Goal: Task Accomplishment & Management: Manage account settings

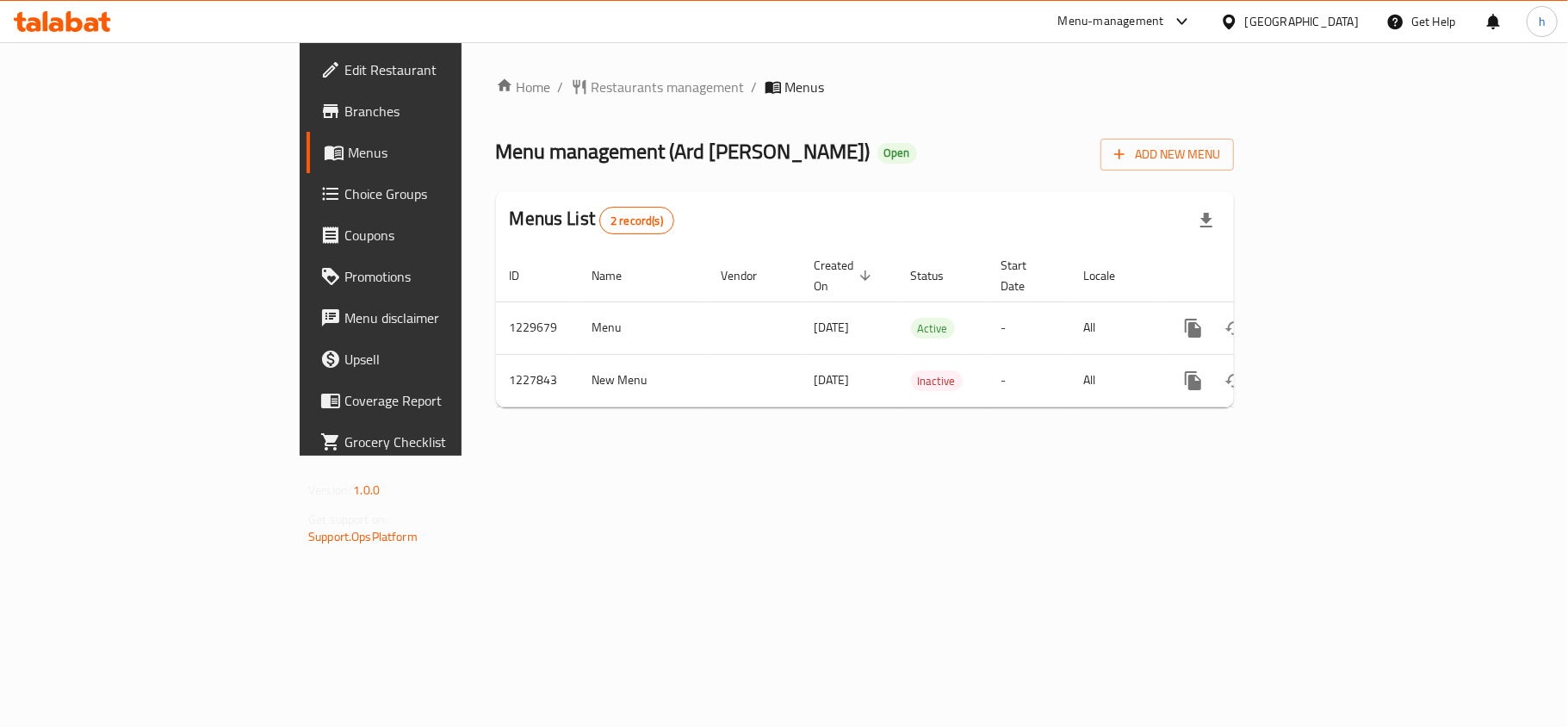
click at [307, 180] on link "Choice Groups" at bounding box center [435, 193] width 255 height 41
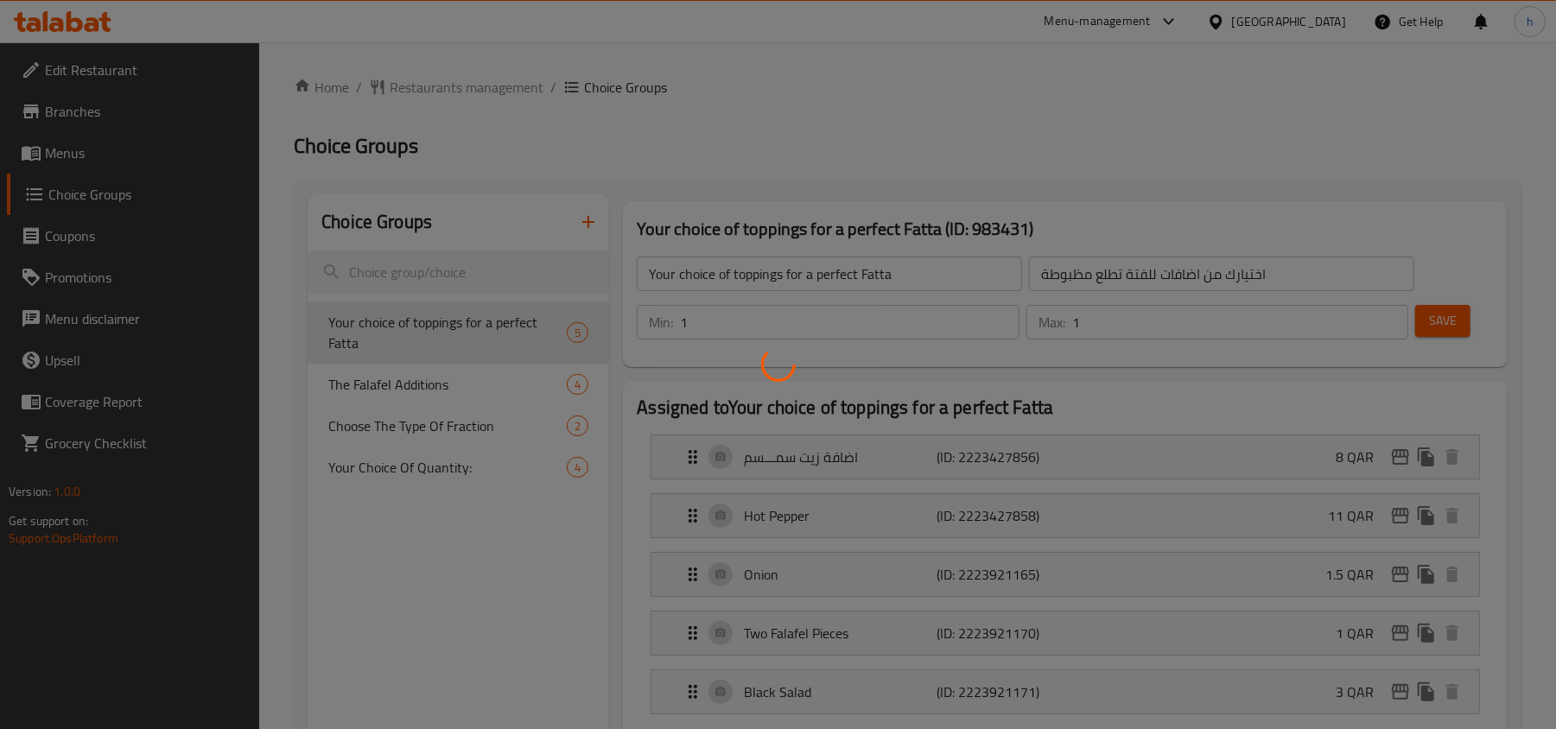
click at [453, 335] on div at bounding box center [778, 364] width 1556 height 729
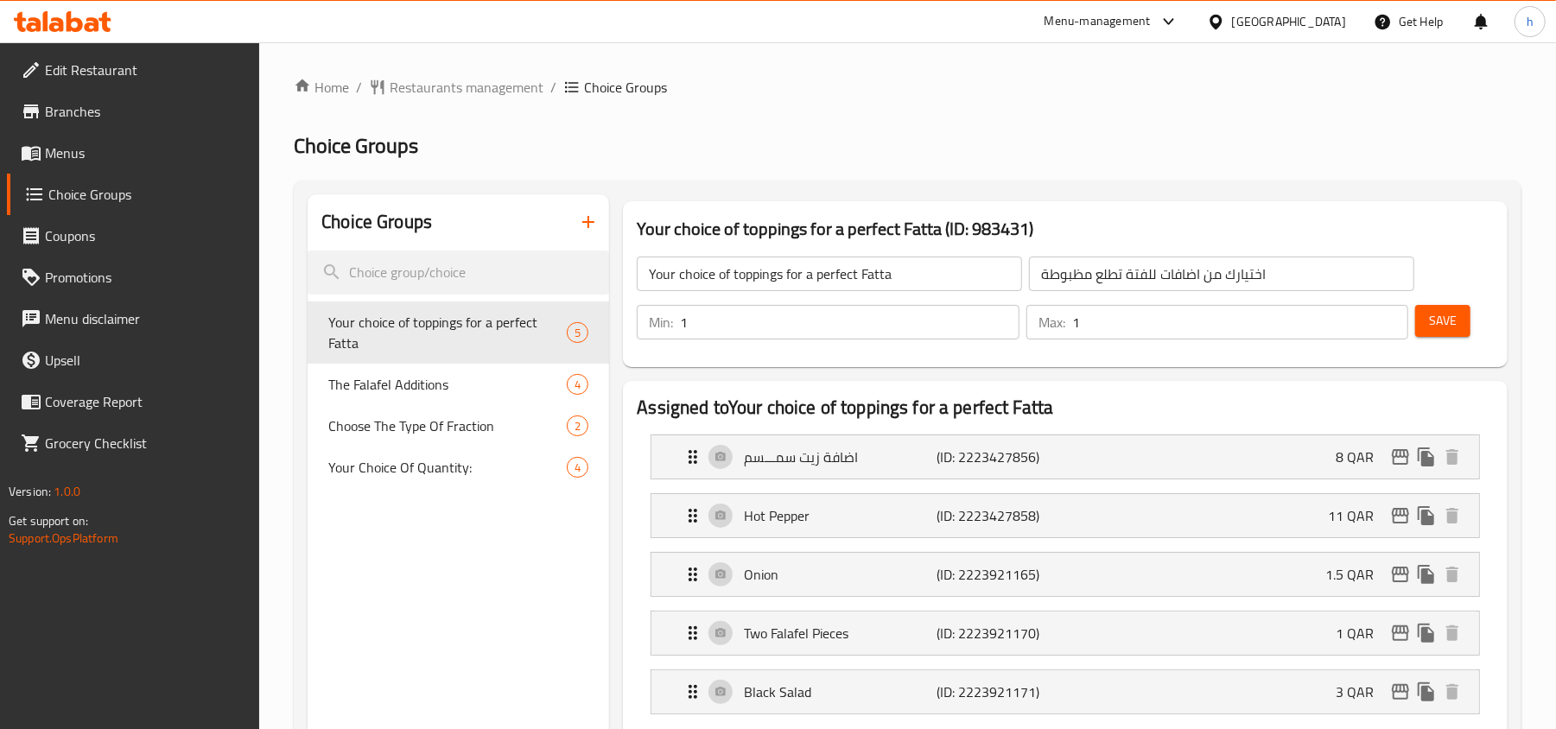
scroll to position [115, 0]
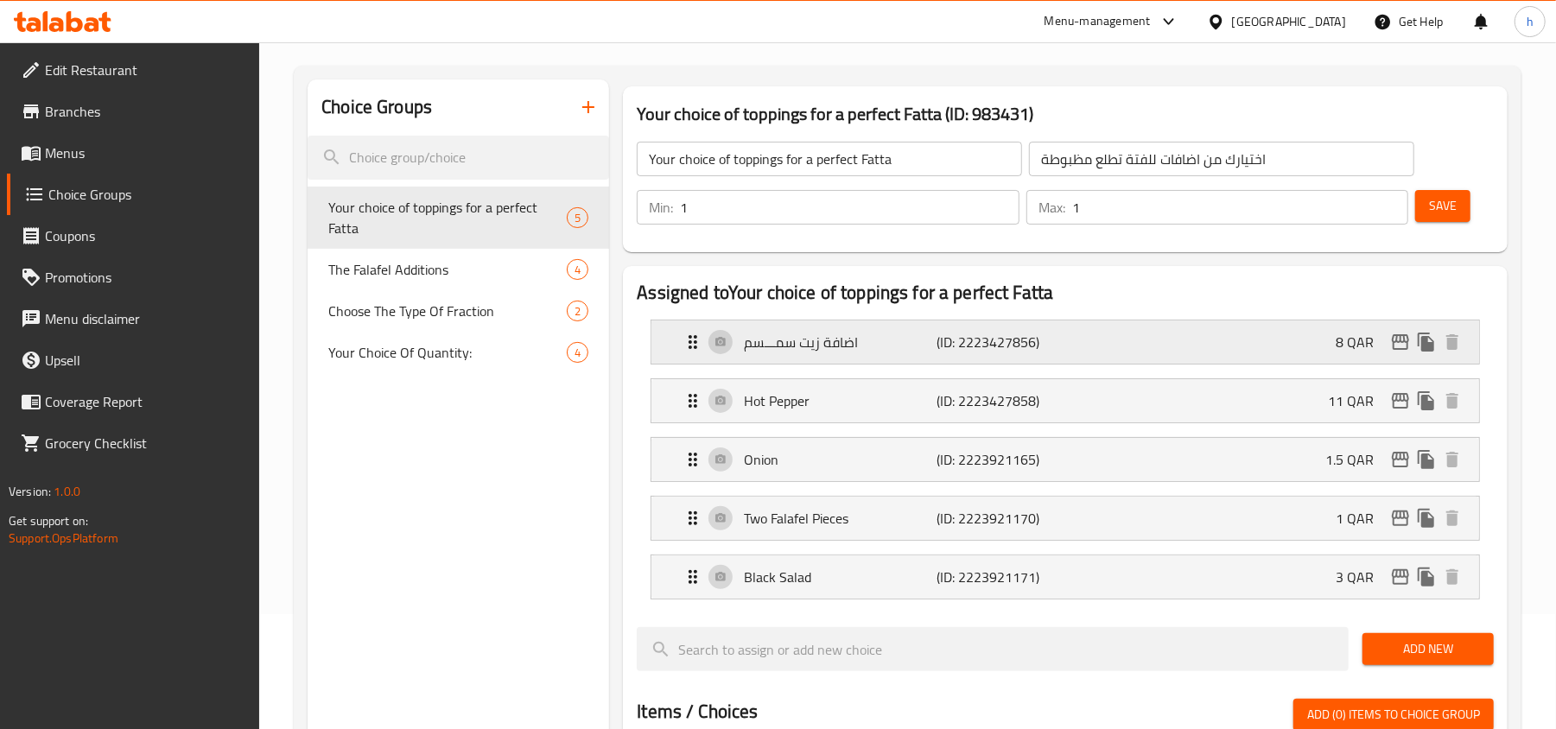
click at [689, 342] on icon "Expand" at bounding box center [692, 342] width 21 height 21
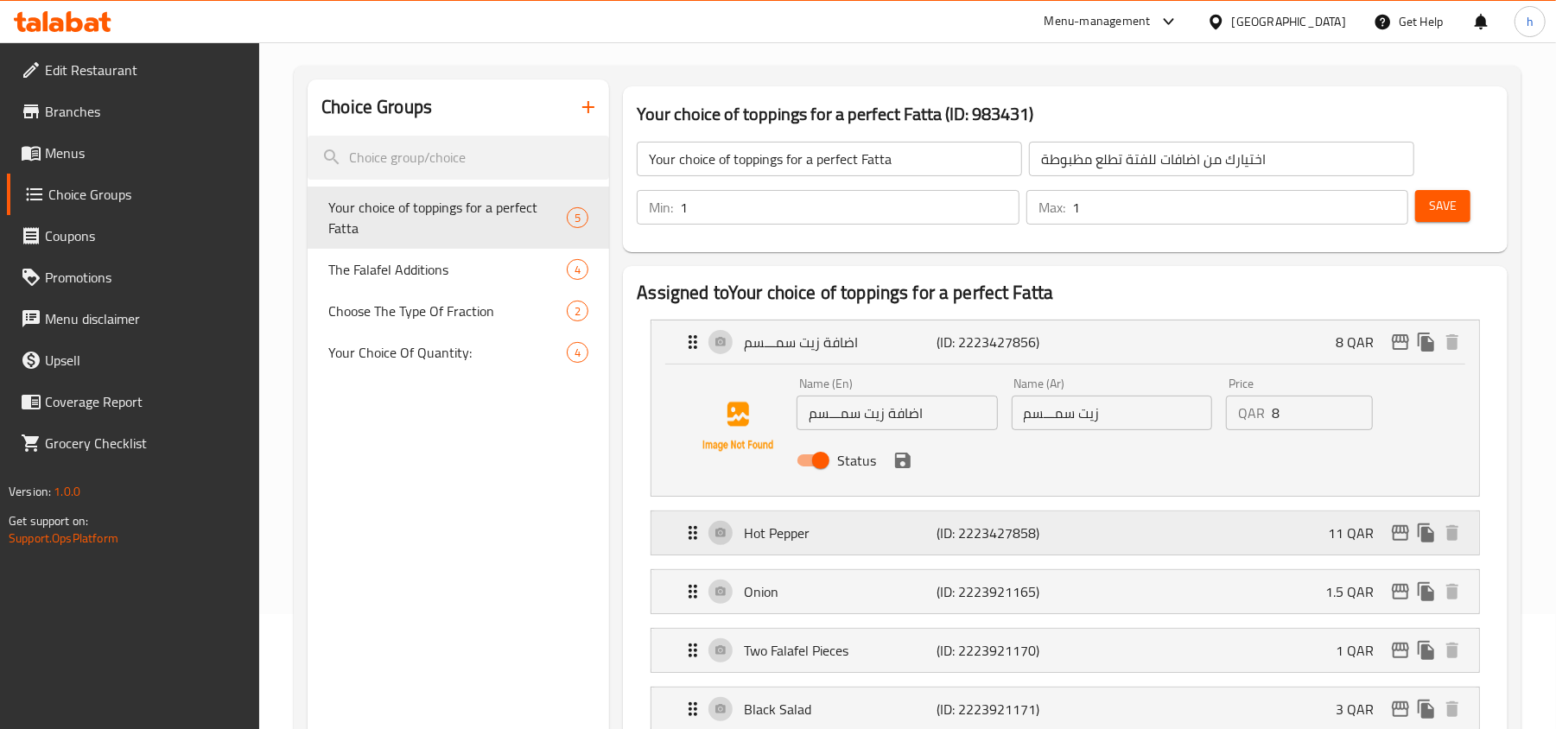
click at [689, 530] on icon "Expand" at bounding box center [692, 533] width 21 height 21
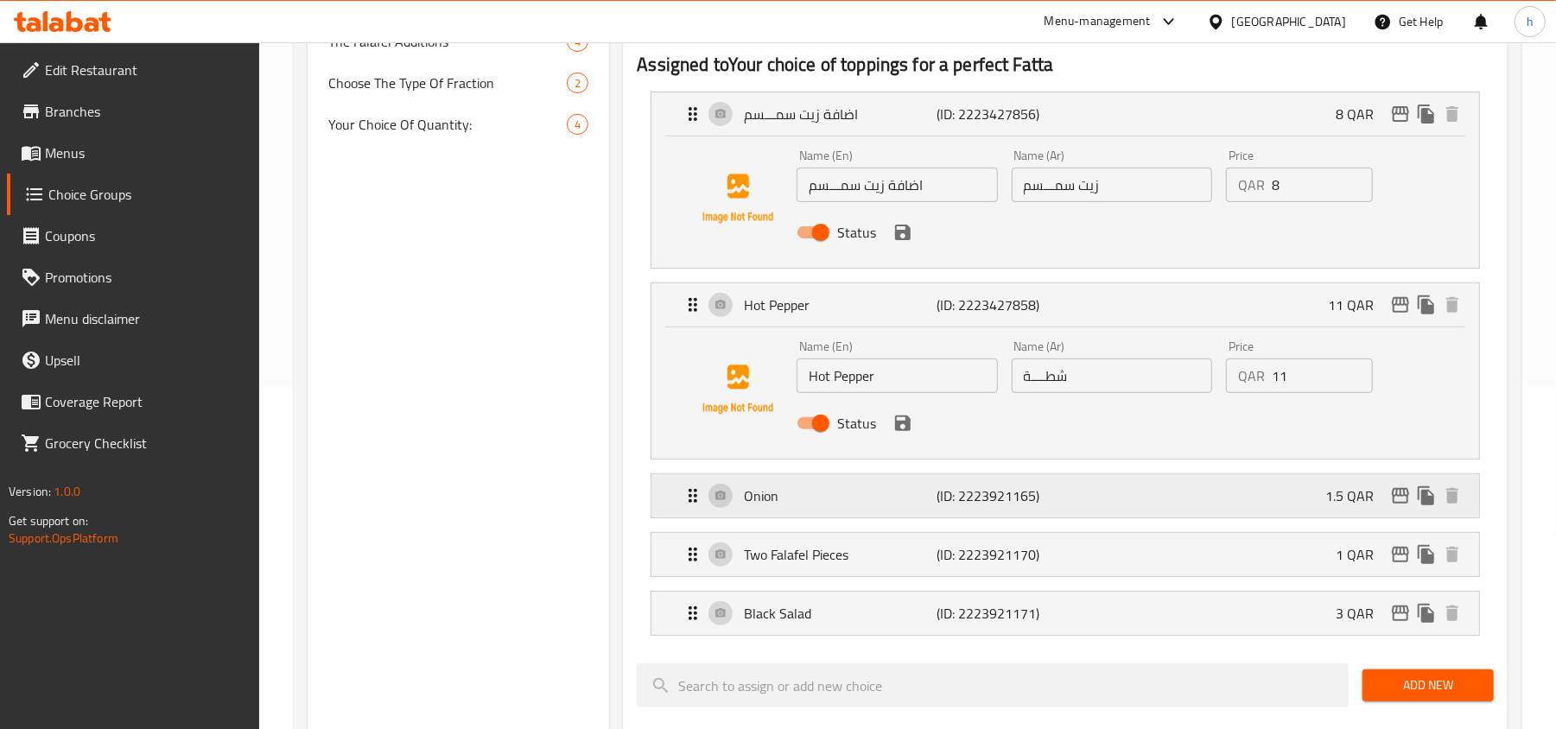
scroll to position [346, 0]
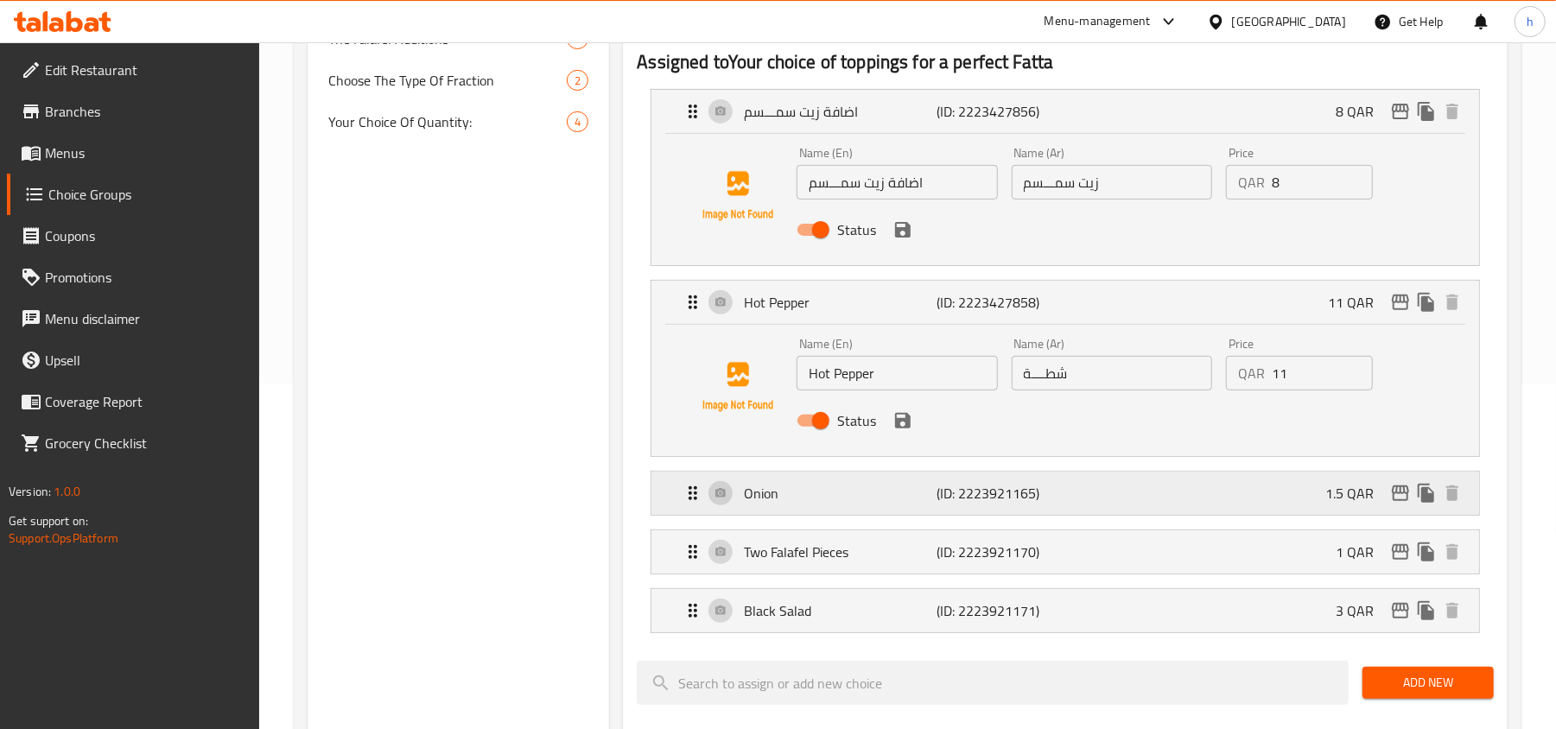
click at [692, 499] on icon "Expand" at bounding box center [693, 493] width 9 height 14
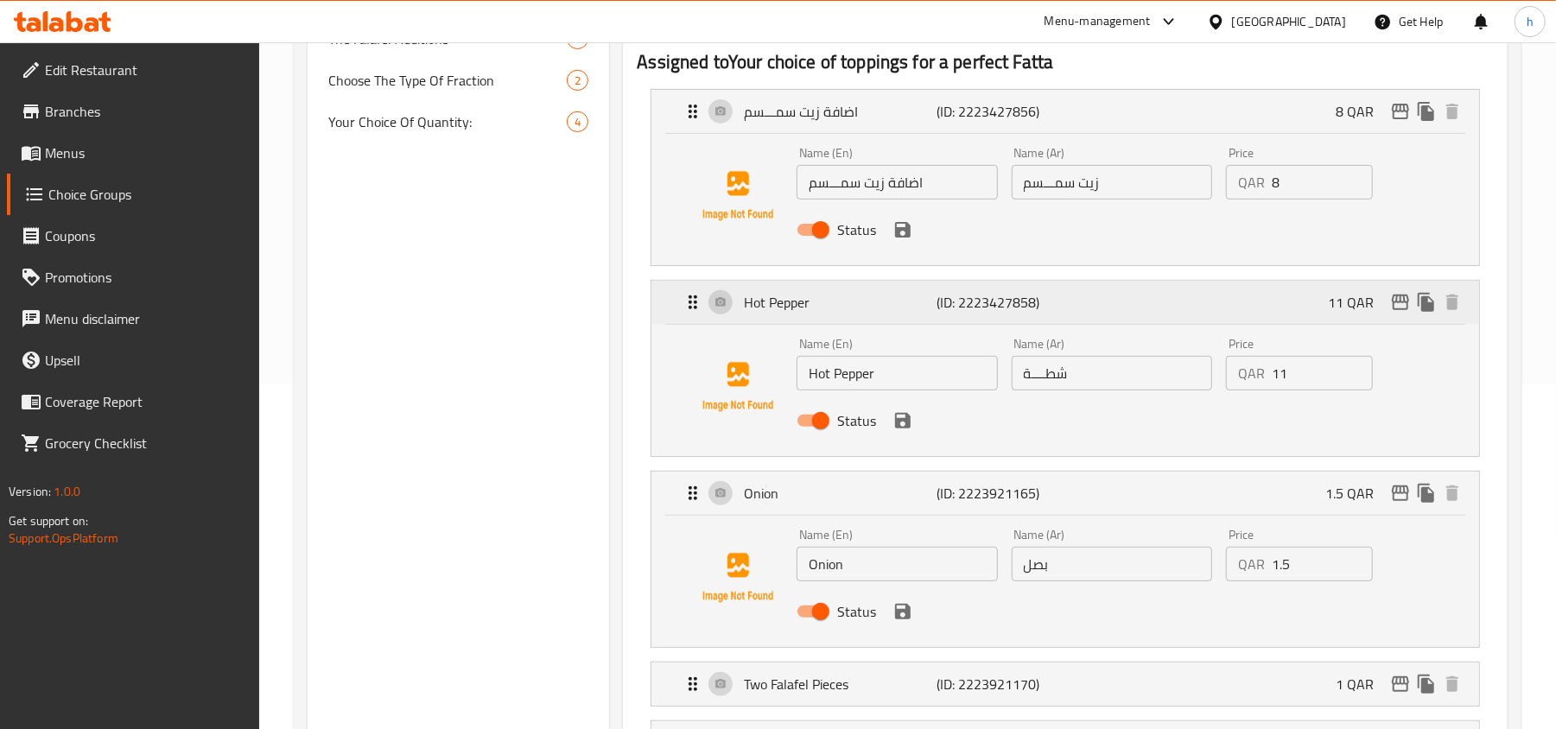
click at [692, 304] on icon "Expand" at bounding box center [693, 302] width 9 height 14
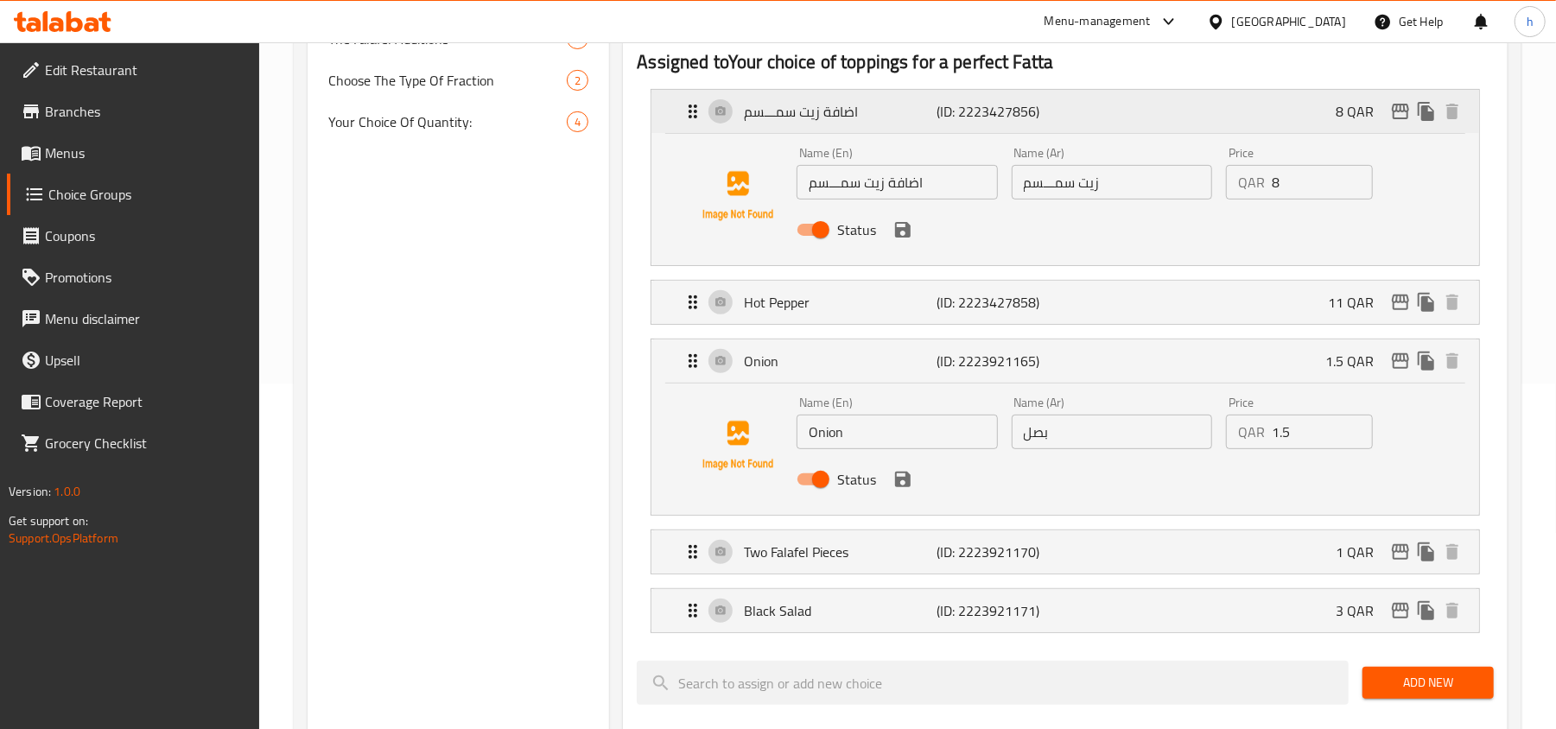
click at [696, 126] on div "اضافة زيت سمـــسم (ID: 2223427856) 8 QAR" at bounding box center [1070, 111] width 776 height 43
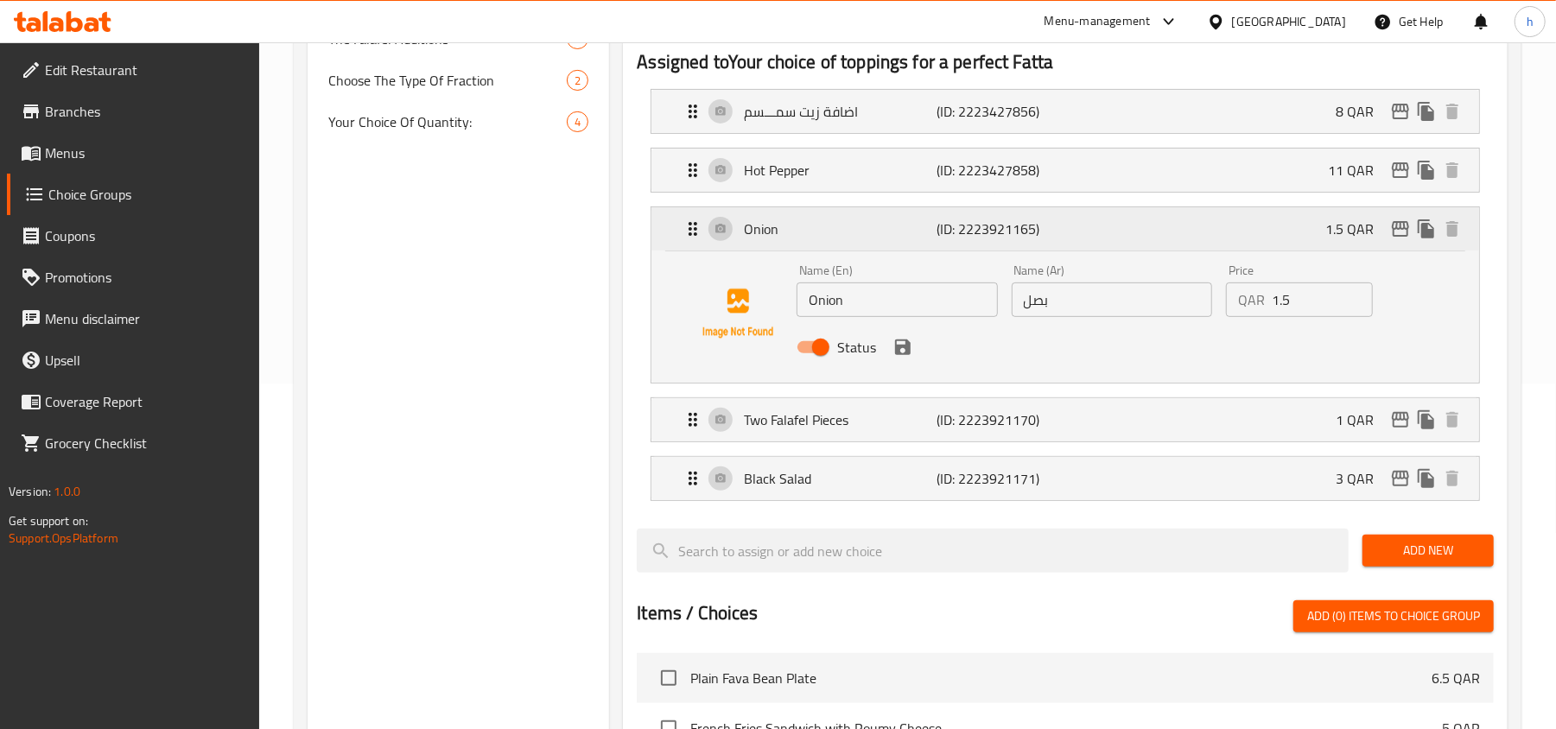
click at [693, 235] on icon "Expand" at bounding box center [692, 229] width 21 height 21
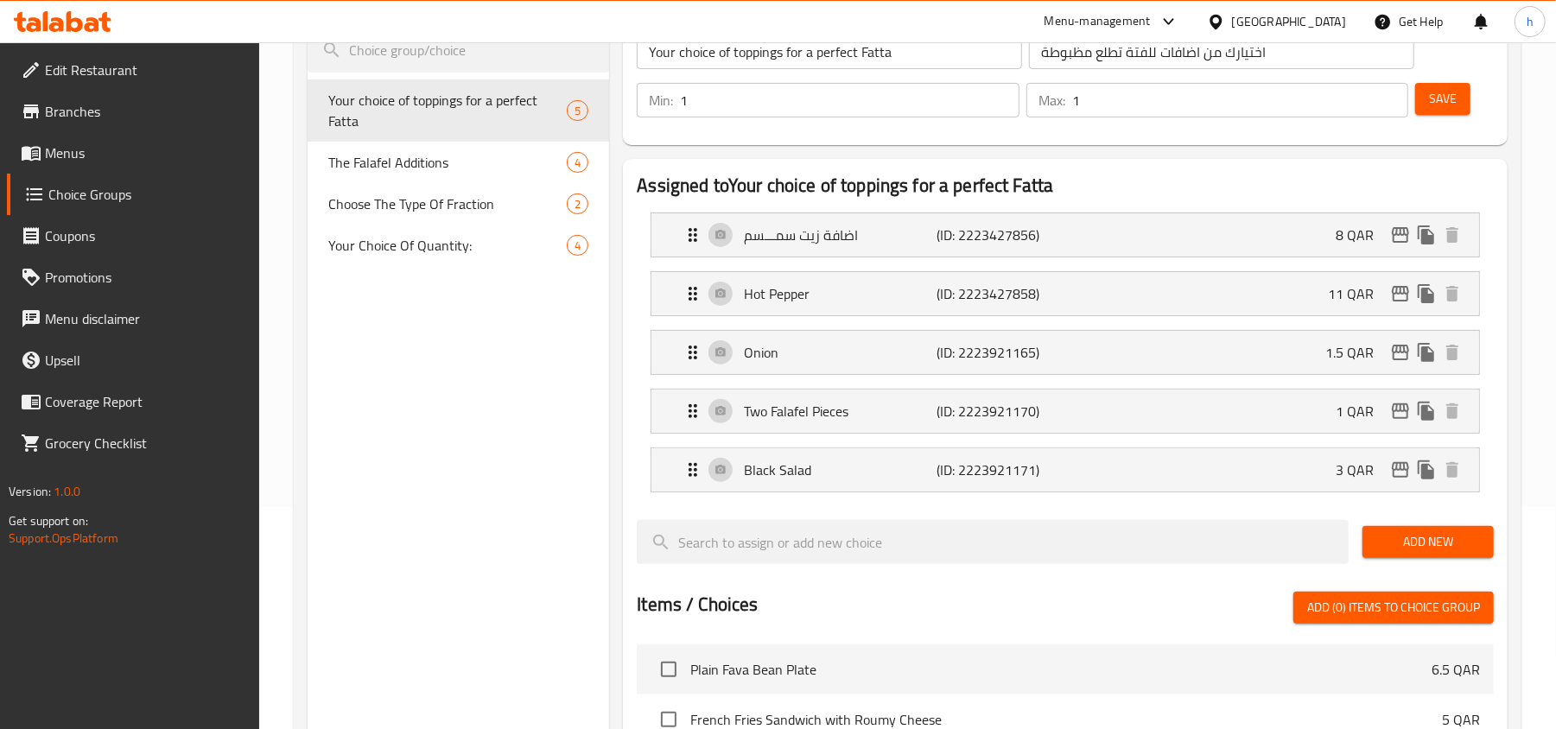
scroll to position [0, 0]
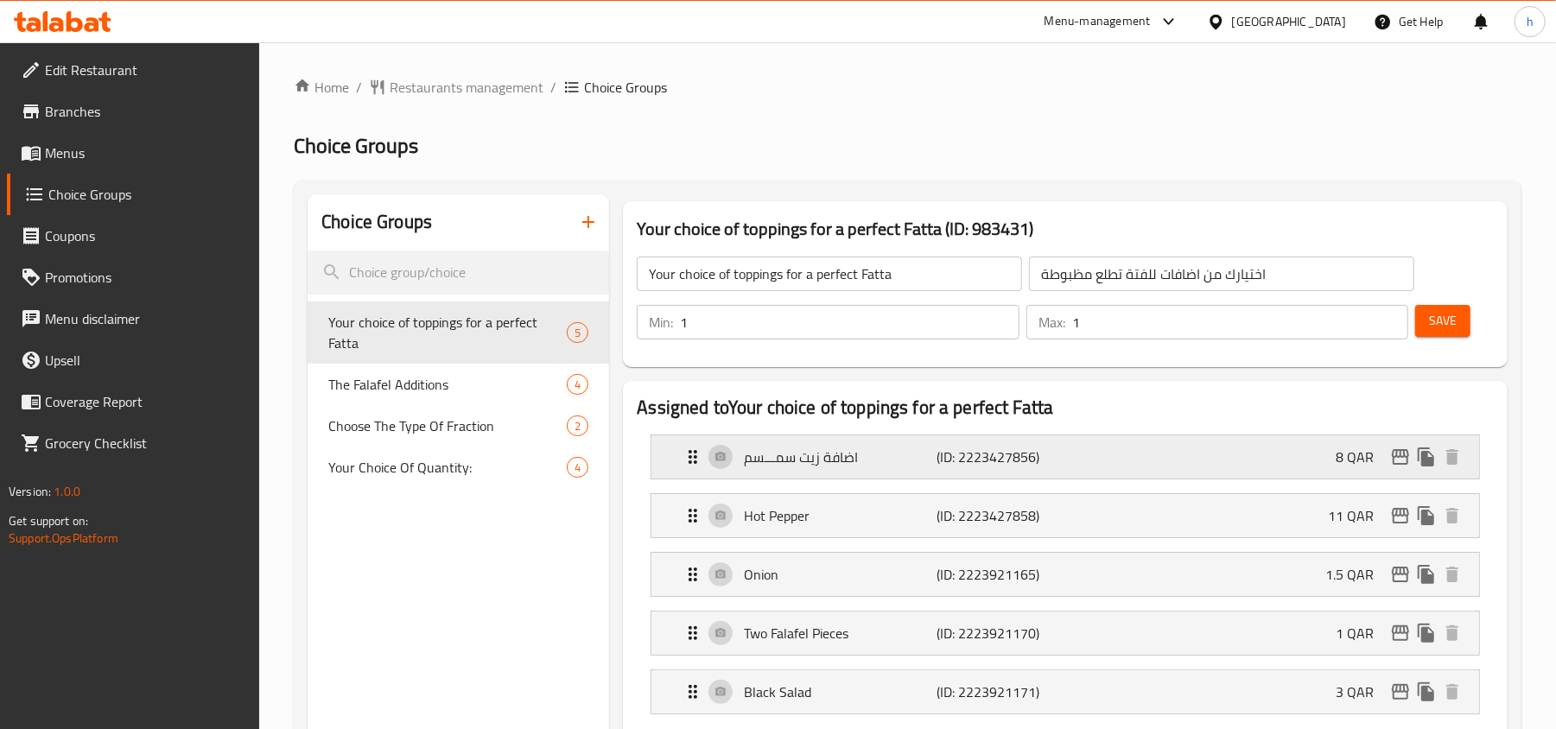
click at [689, 454] on icon "Expand" at bounding box center [692, 457] width 21 height 21
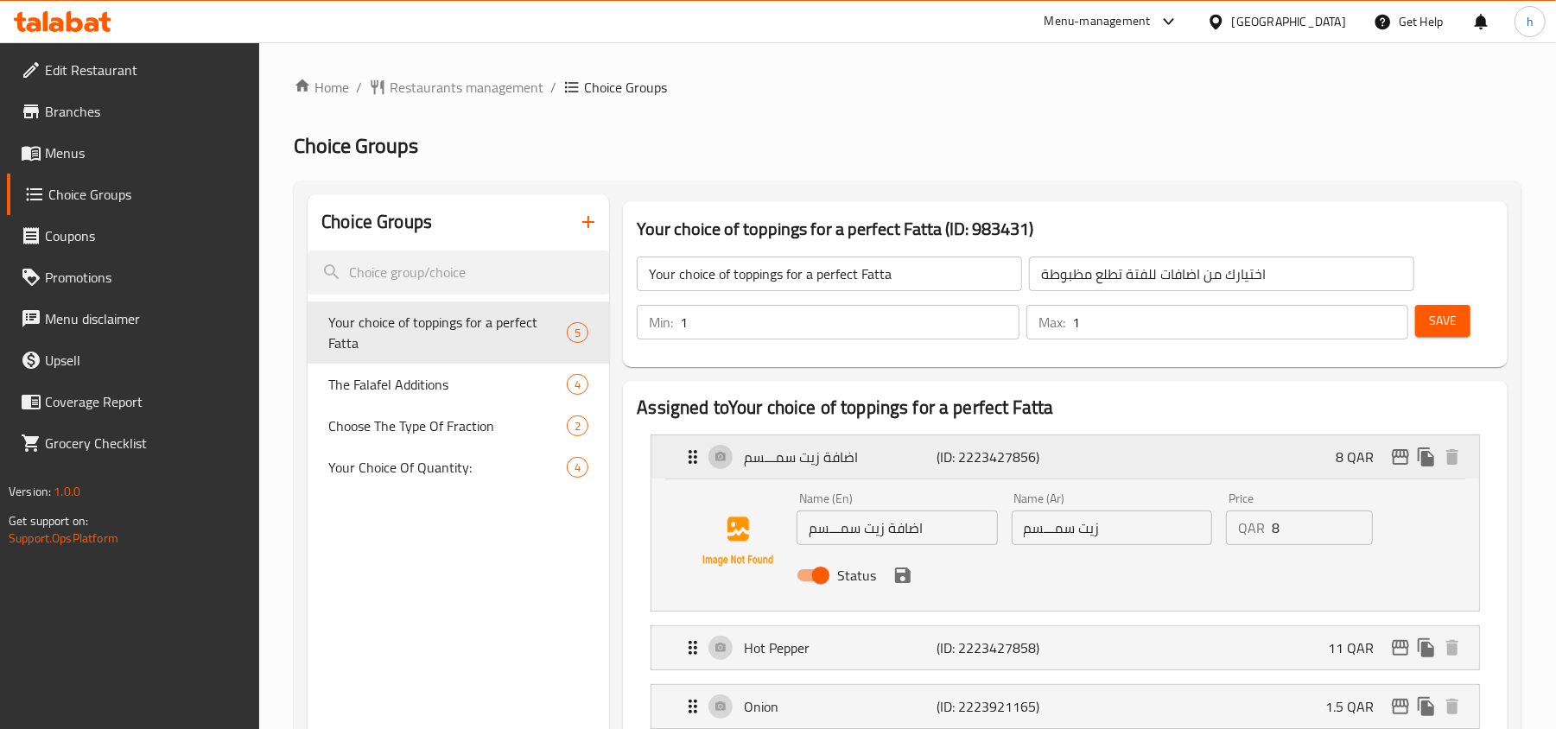
click at [689, 454] on icon "Expand" at bounding box center [692, 457] width 21 height 21
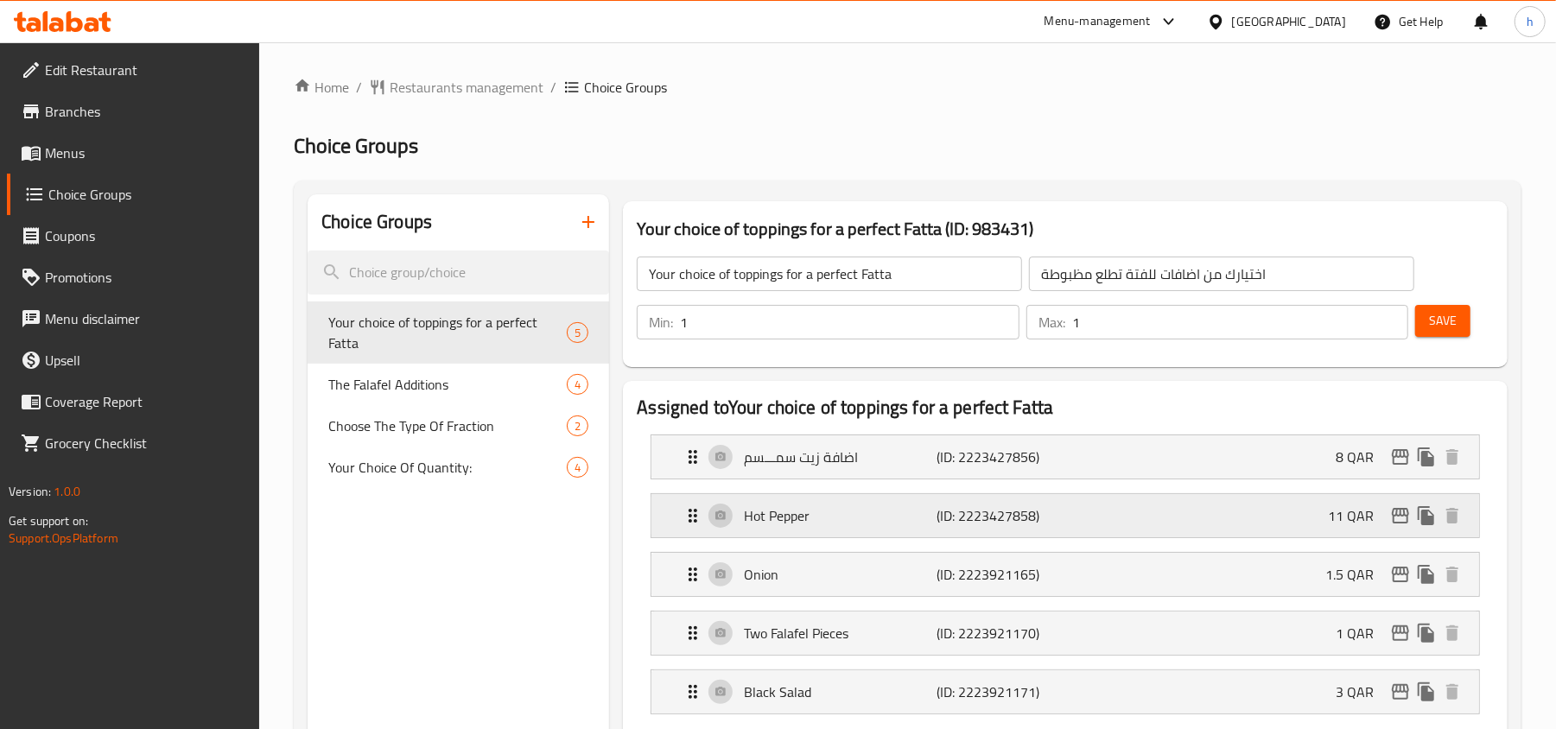
click at [695, 523] on icon "Expand" at bounding box center [693, 516] width 9 height 14
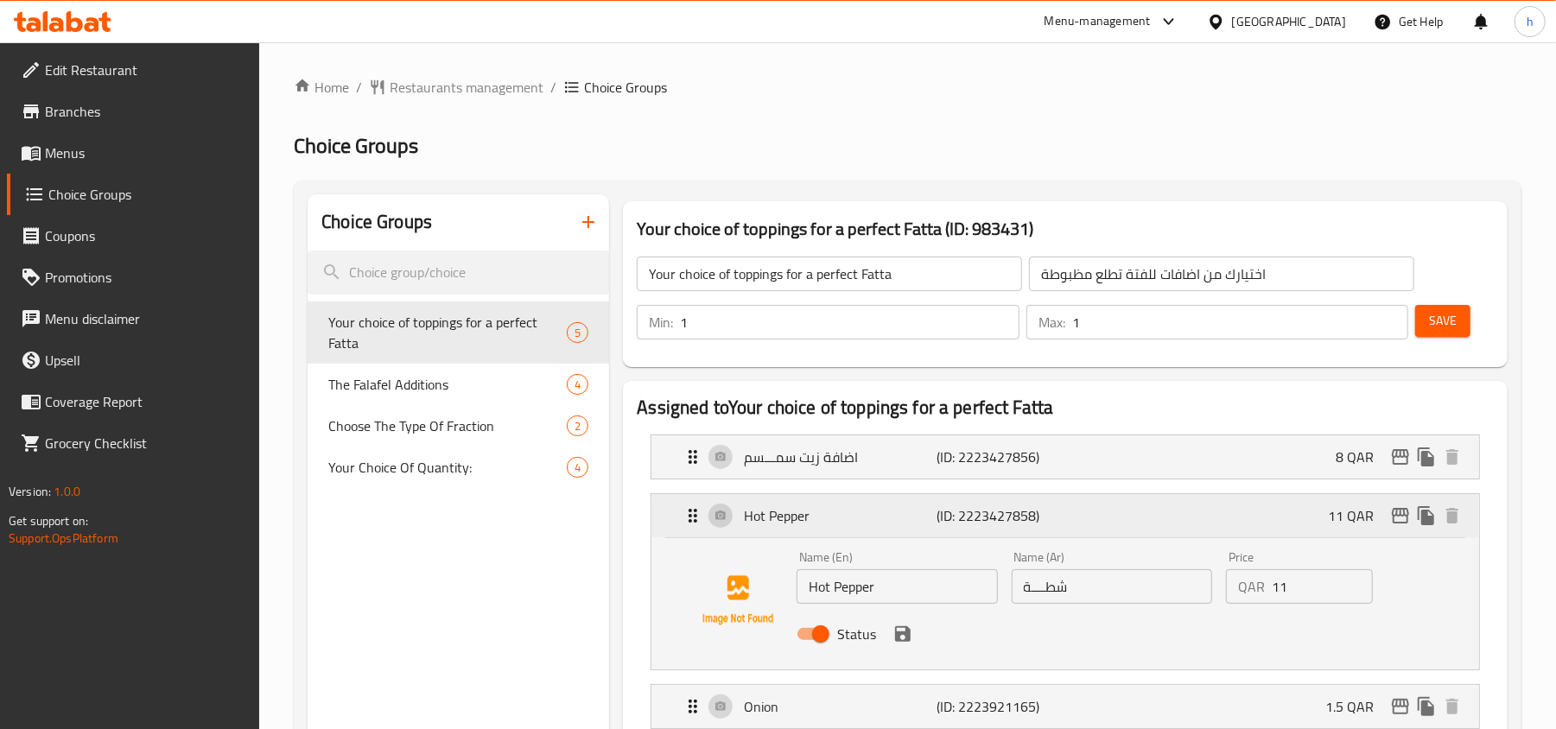
click at [695, 523] on icon "Expand" at bounding box center [693, 516] width 9 height 14
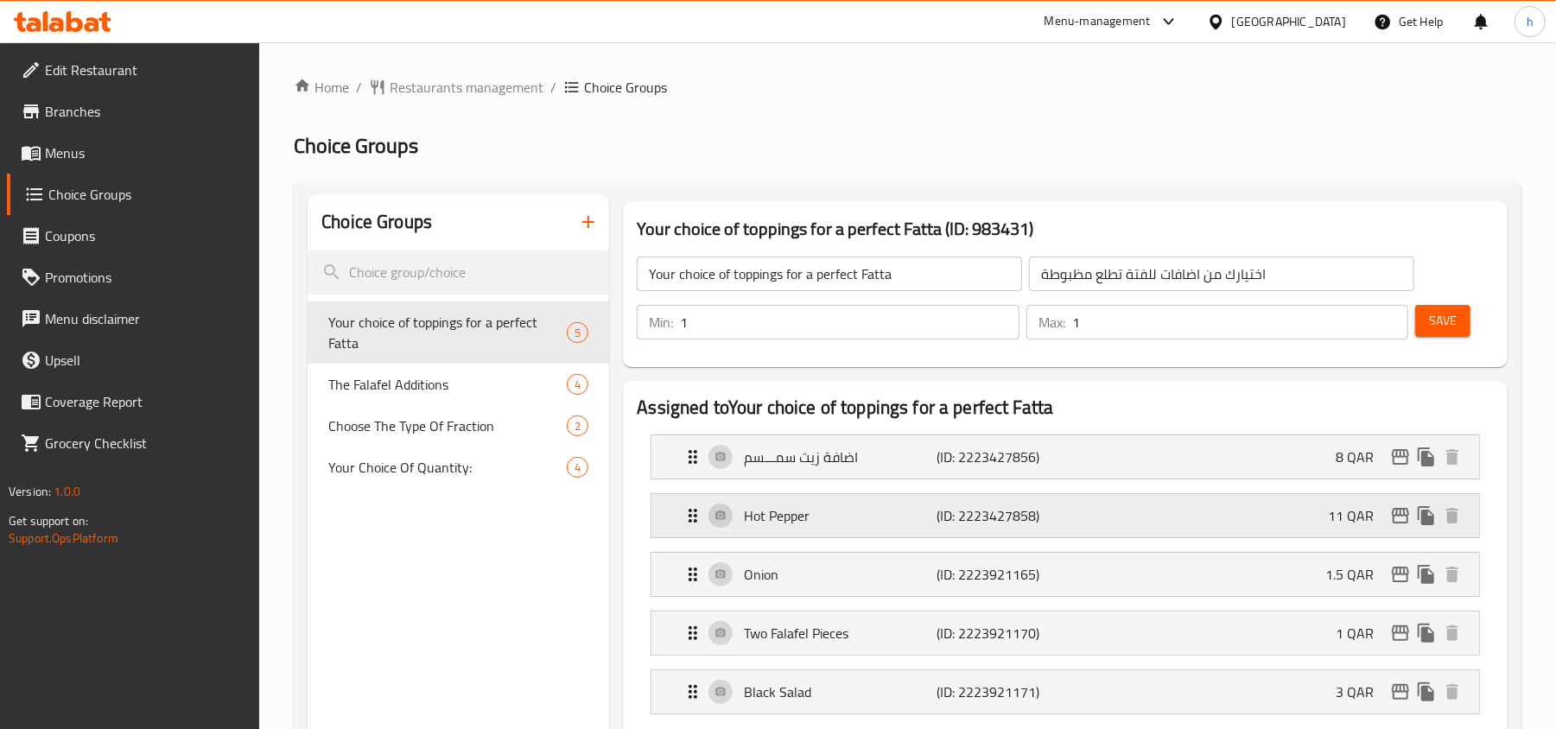
scroll to position [115, 0]
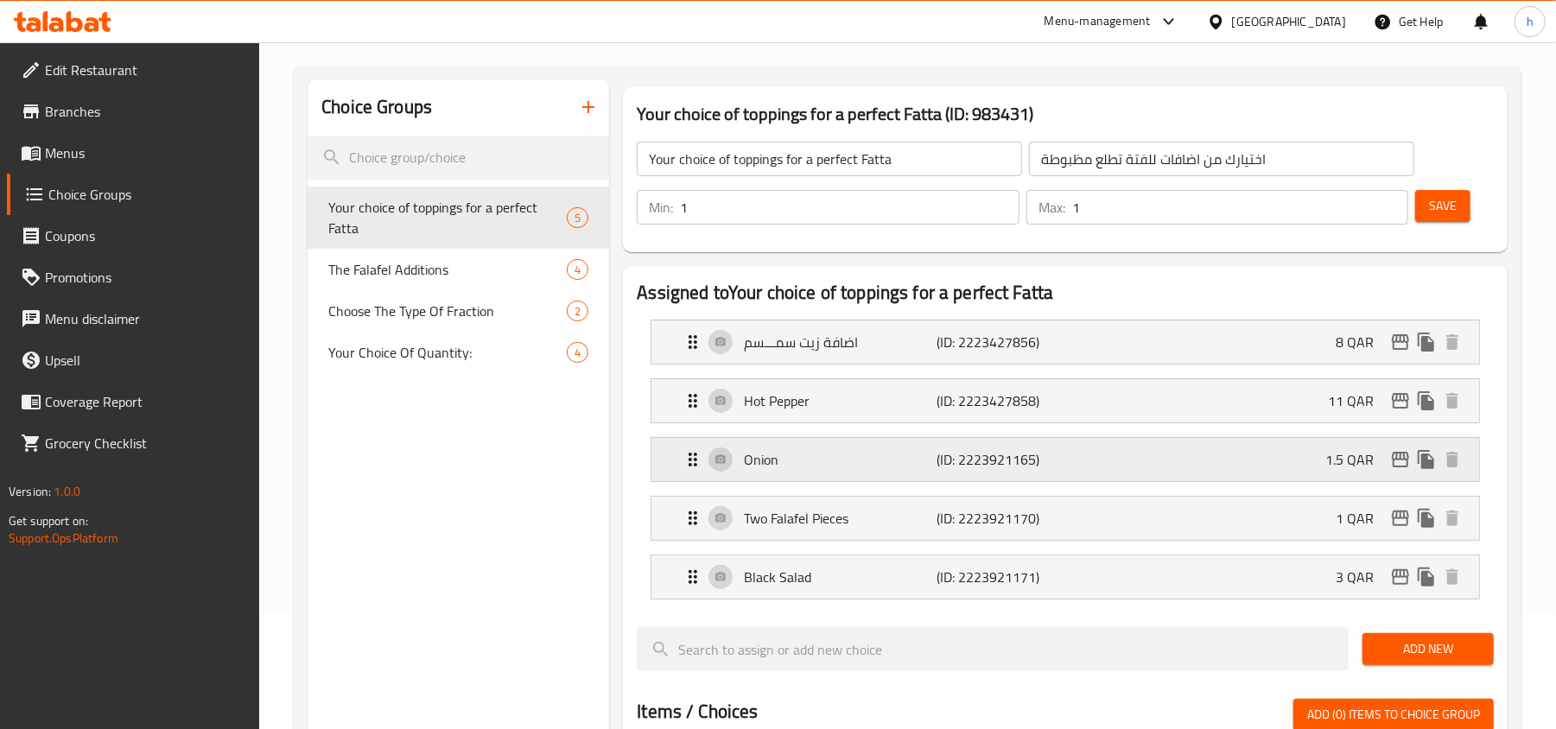
click at [688, 460] on icon "Expand" at bounding box center [692, 459] width 21 height 21
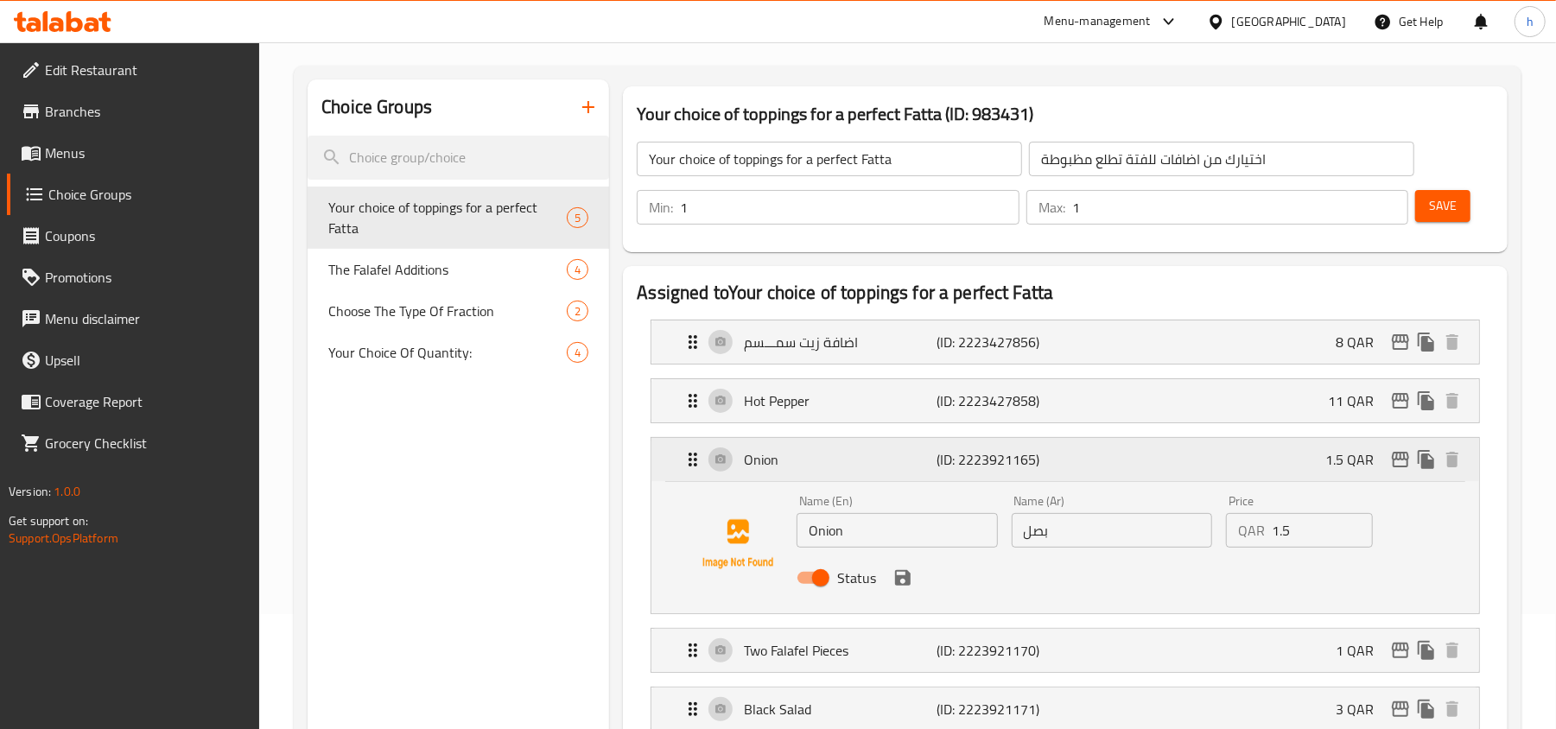
click at [688, 460] on icon "Expand" at bounding box center [692, 459] width 21 height 21
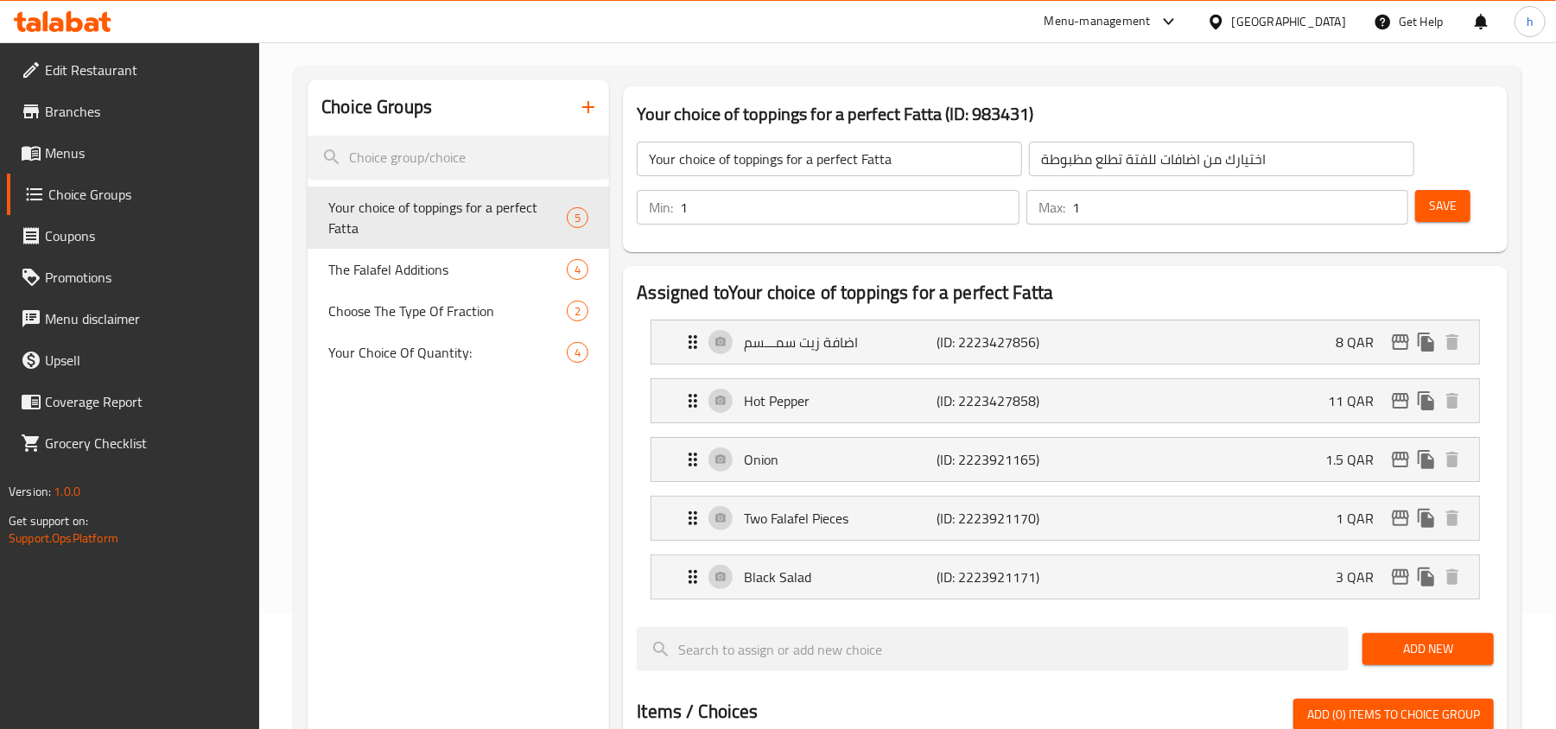
click at [1335, 18] on div "Qatar" at bounding box center [1289, 21] width 114 height 19
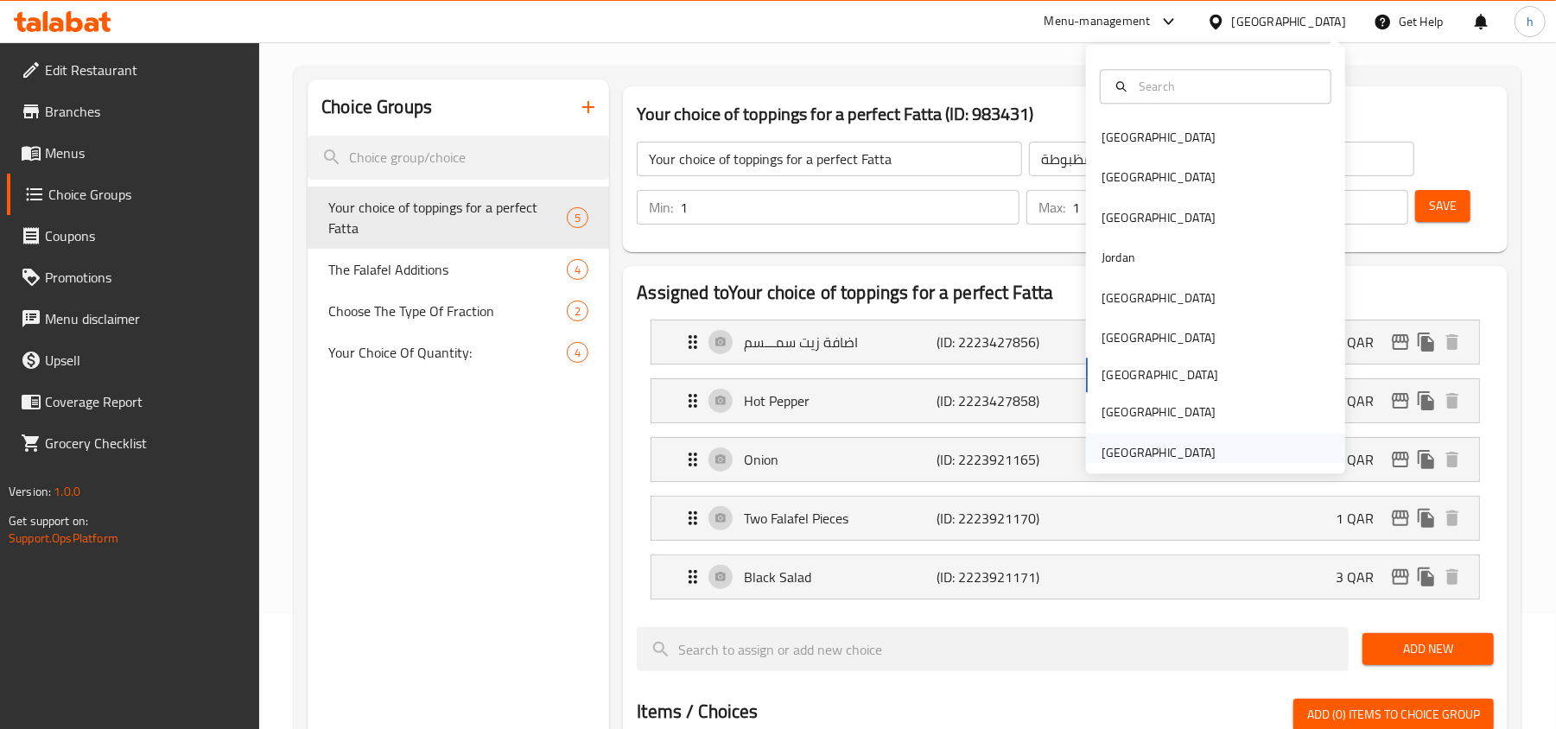
click at [1130, 449] on div "[GEOGRAPHIC_DATA]" at bounding box center [1158, 452] width 114 height 19
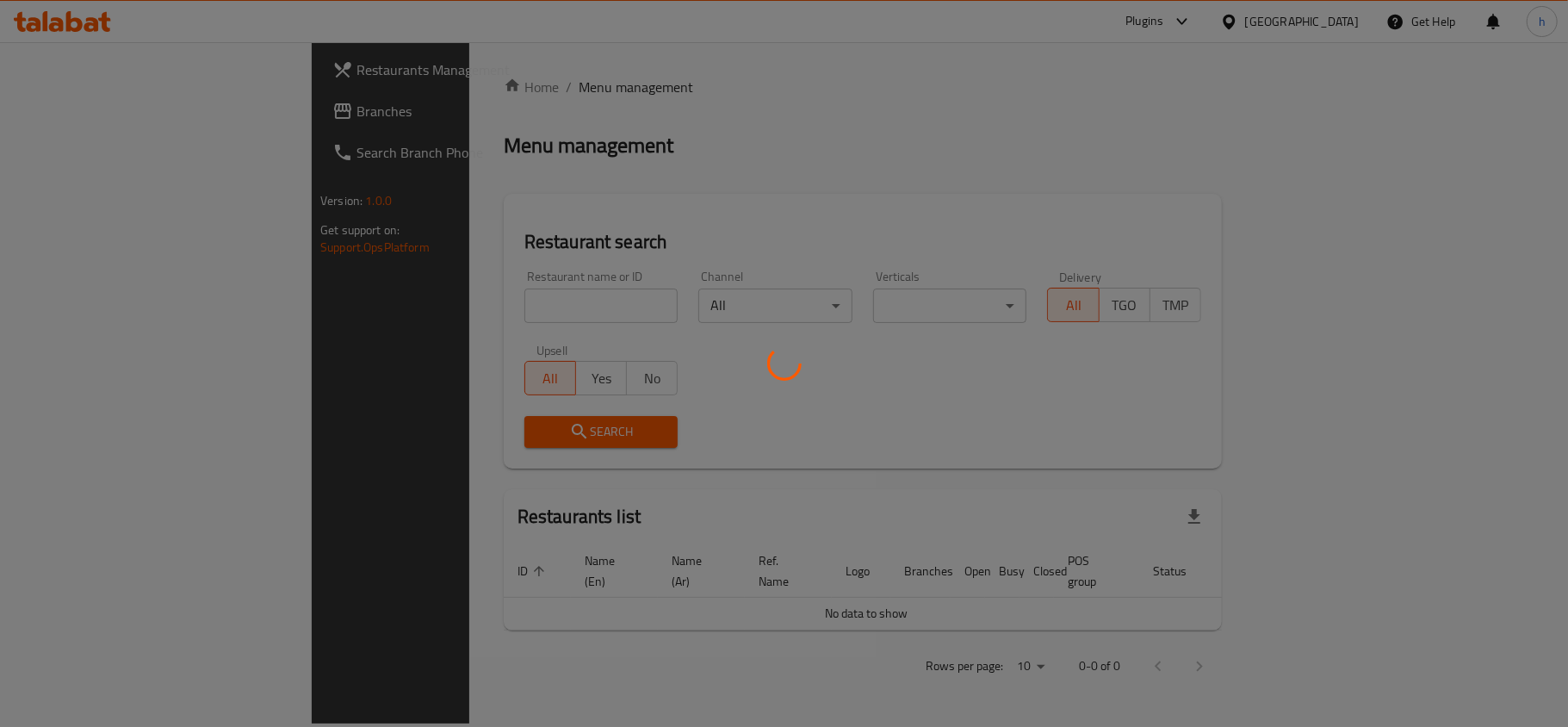
click at [69, 102] on div at bounding box center [784, 363] width 1568 height 727
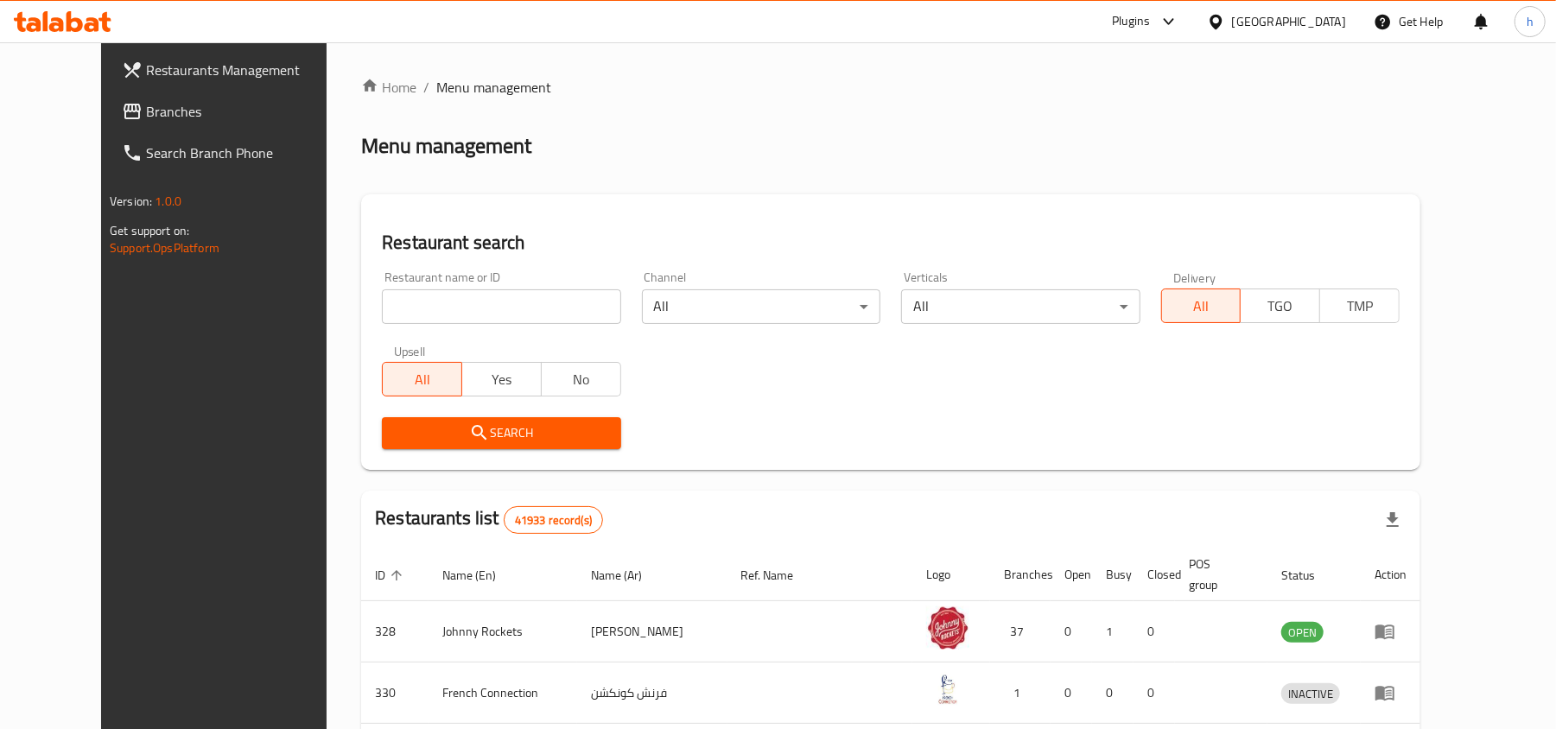
click at [456, 313] on input "search" at bounding box center [501, 306] width 238 height 35
click at [108, 91] on link "Branches" at bounding box center [234, 111] width 253 height 41
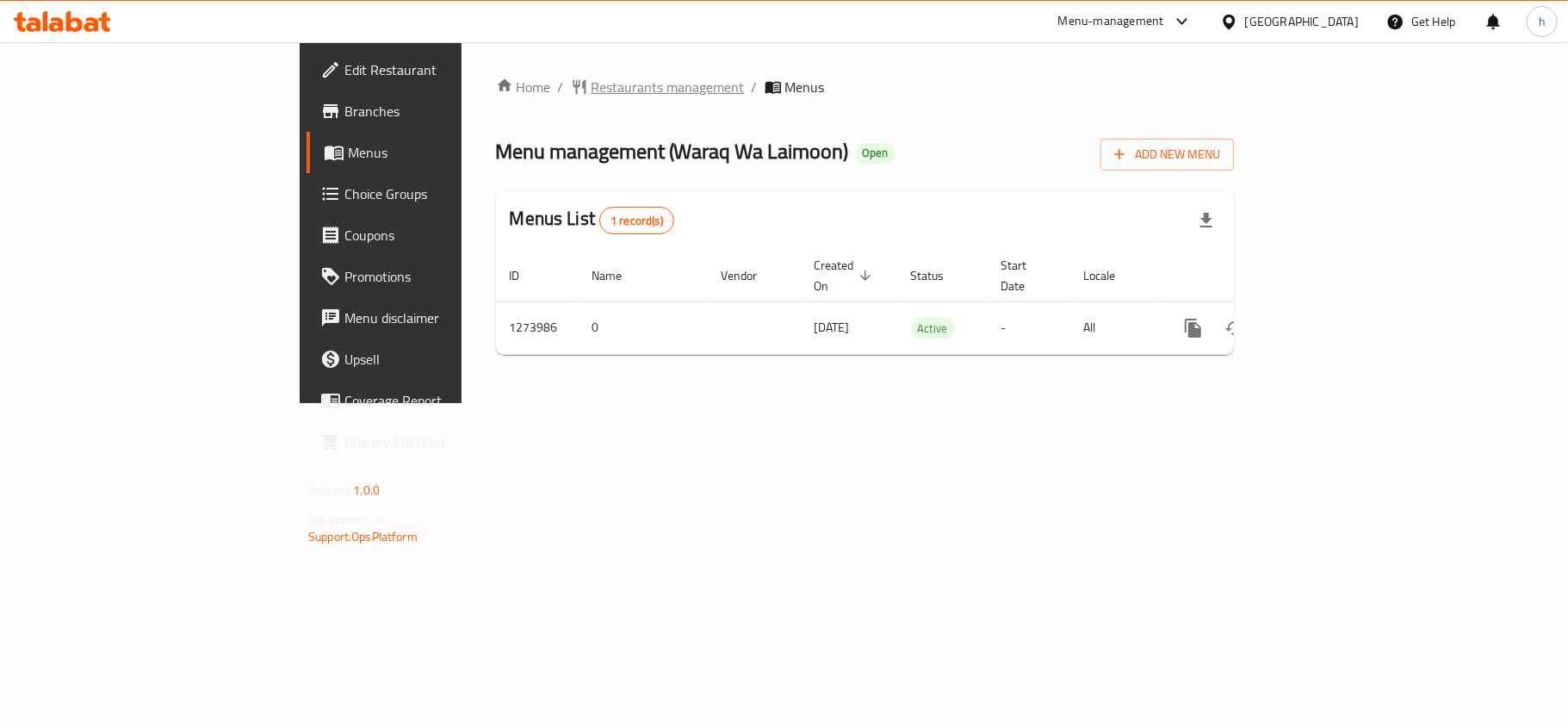
click at [592, 94] on span "Restaurants management" at bounding box center [669, 87] width 154 height 21
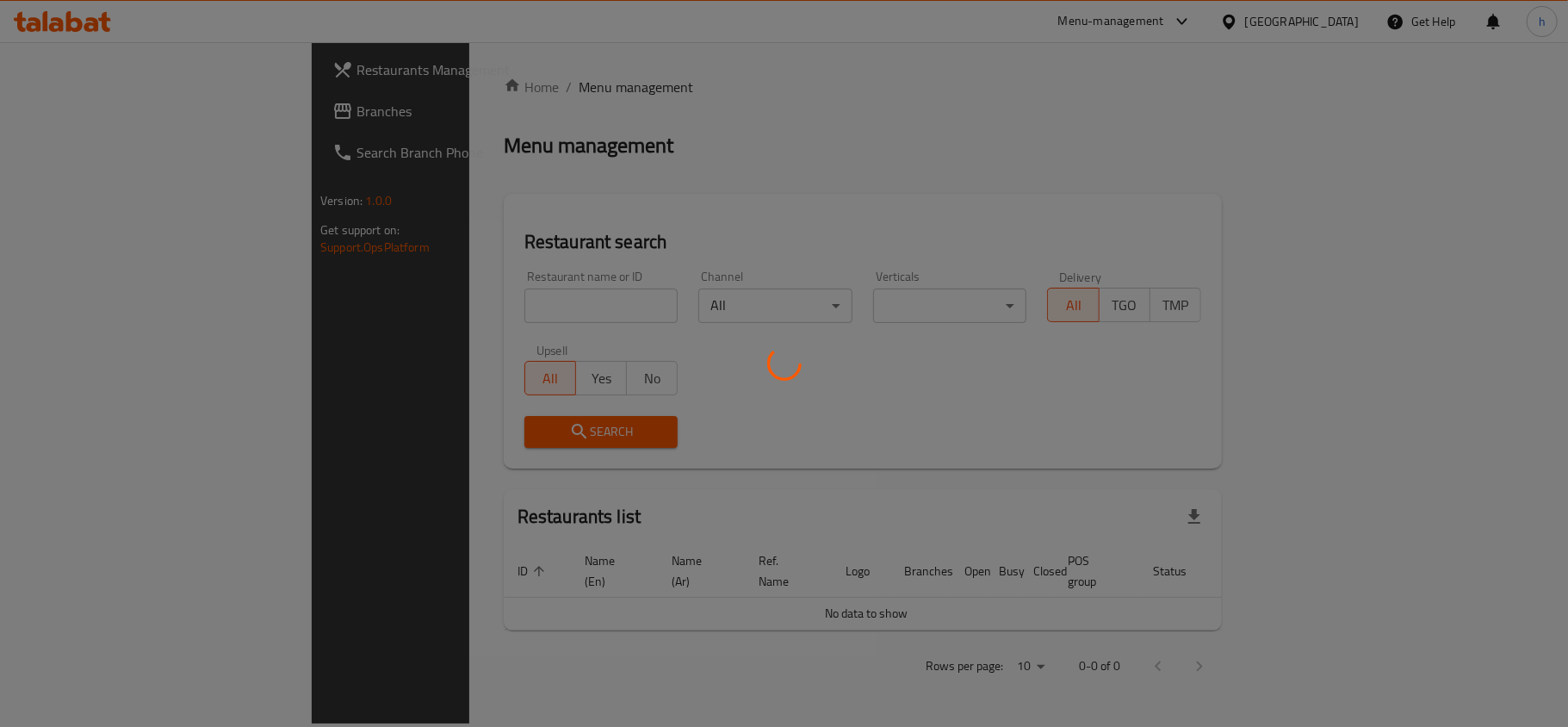
click at [440, 308] on div at bounding box center [784, 363] width 1568 height 727
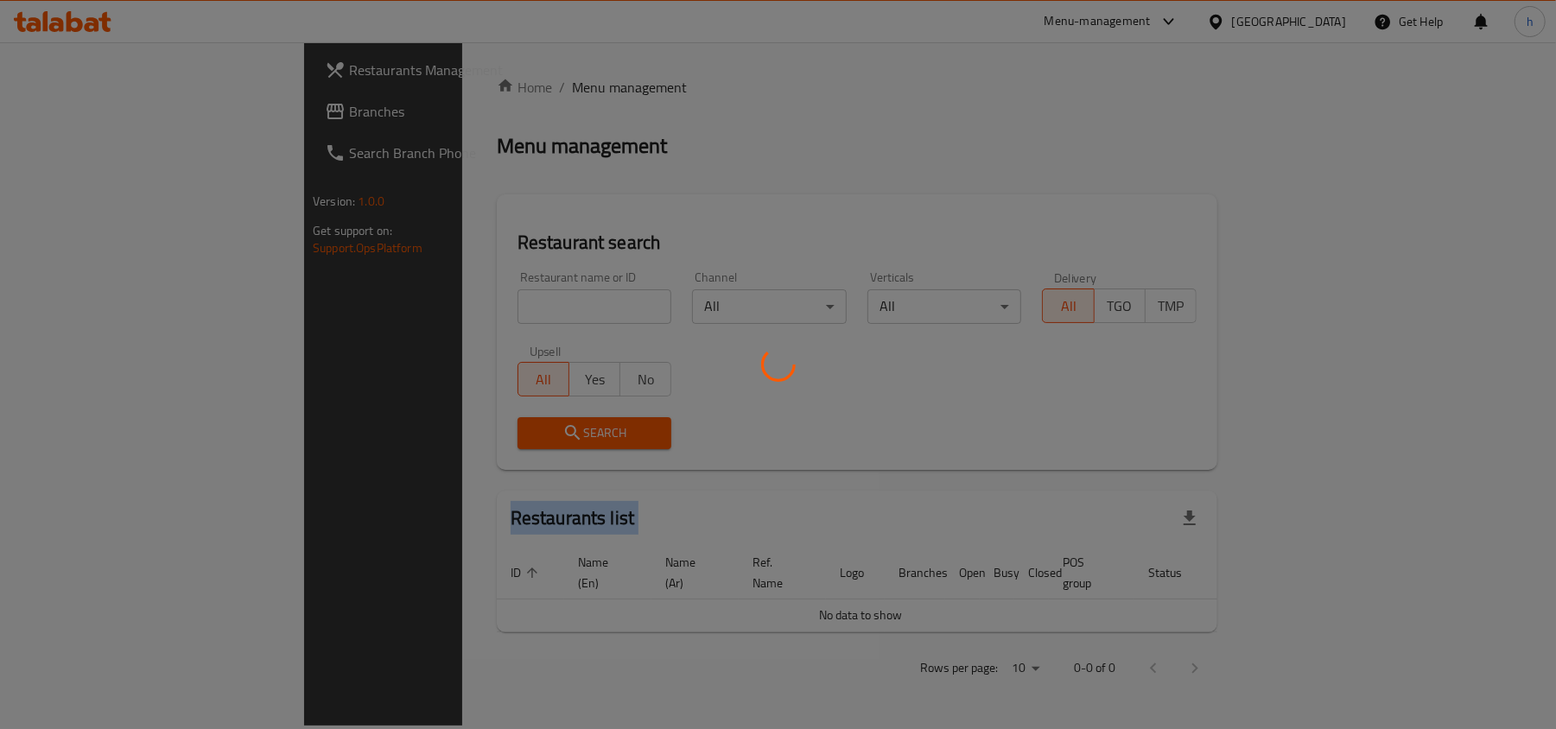
click at [441, 309] on div at bounding box center [778, 364] width 1556 height 729
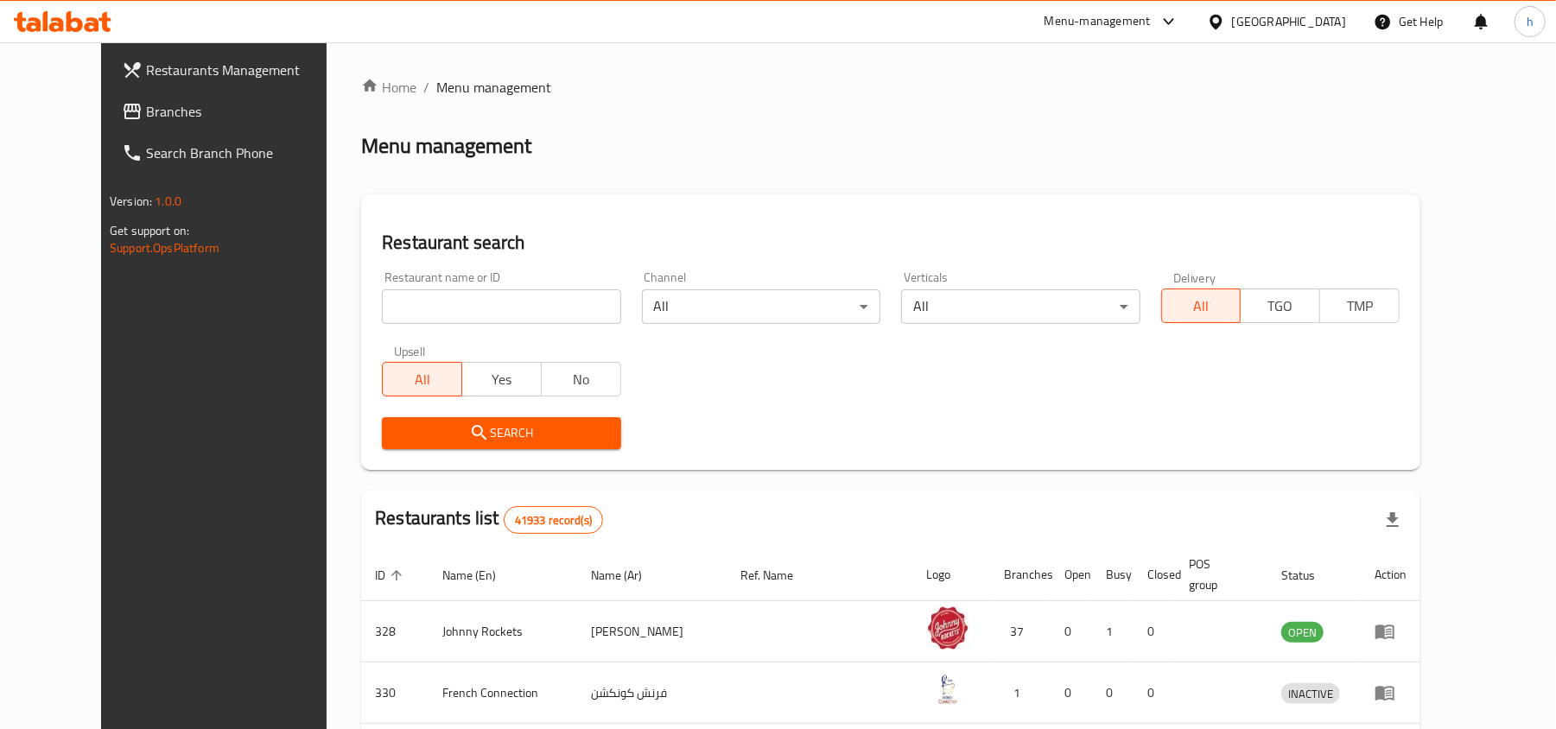
click at [441, 309] on input "search" at bounding box center [501, 306] width 238 height 35
paste input "691048"
type input "691048"
click at [465, 443] on span "Search" at bounding box center [501, 433] width 211 height 22
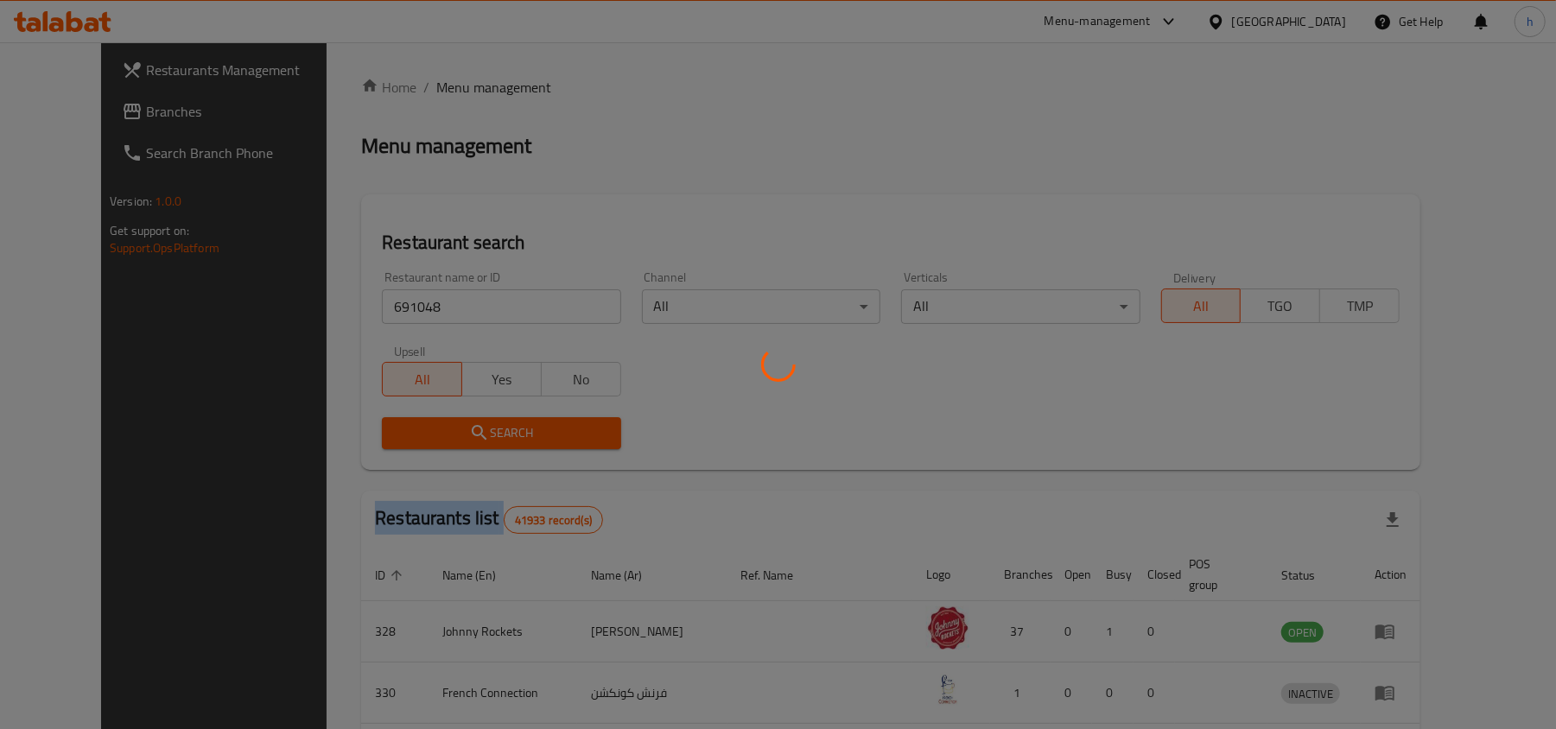
click at [465, 443] on div at bounding box center [778, 364] width 1556 height 729
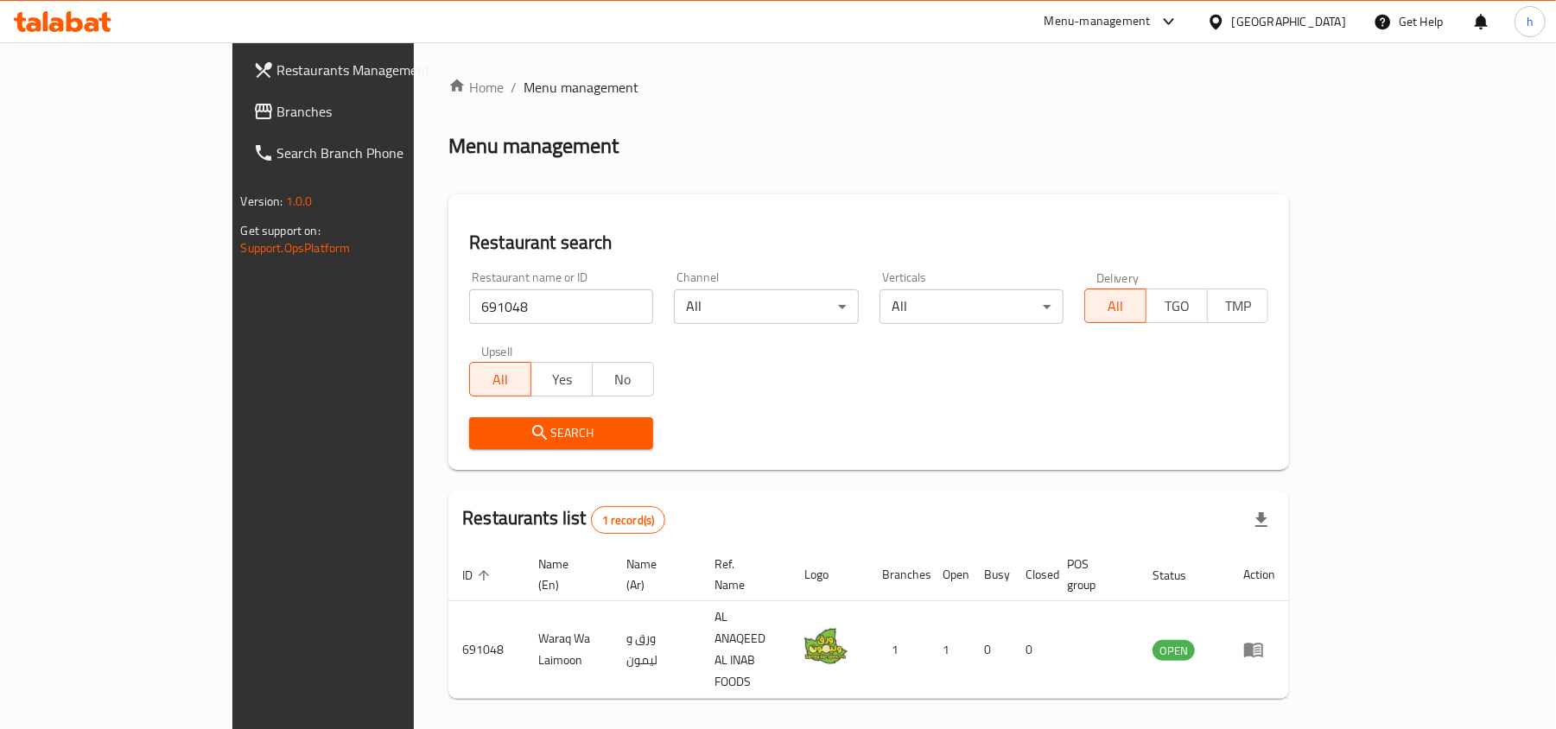
click at [1261, 18] on div "[GEOGRAPHIC_DATA]" at bounding box center [1289, 21] width 114 height 19
click at [253, 114] on span at bounding box center [265, 111] width 24 height 21
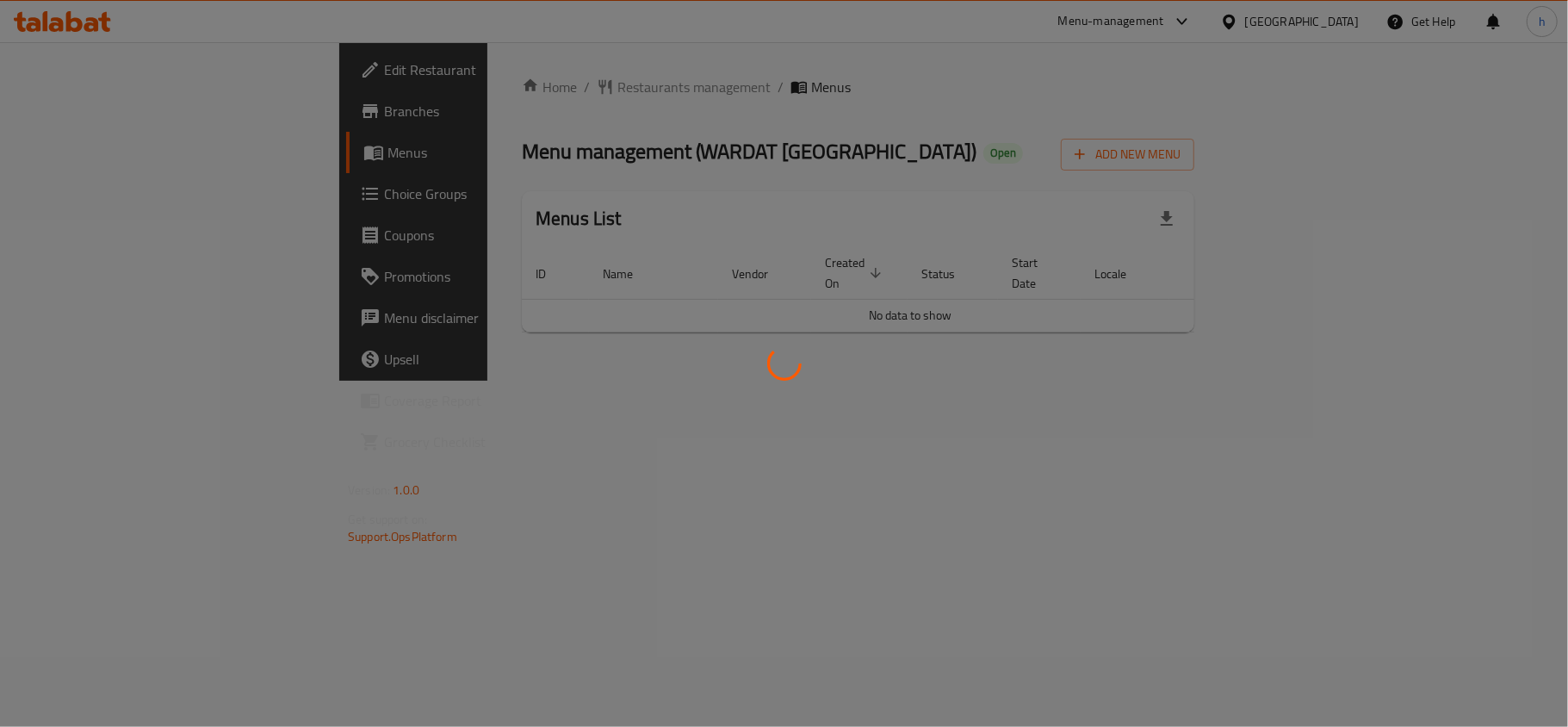
click at [504, 90] on div at bounding box center [784, 363] width 1568 height 727
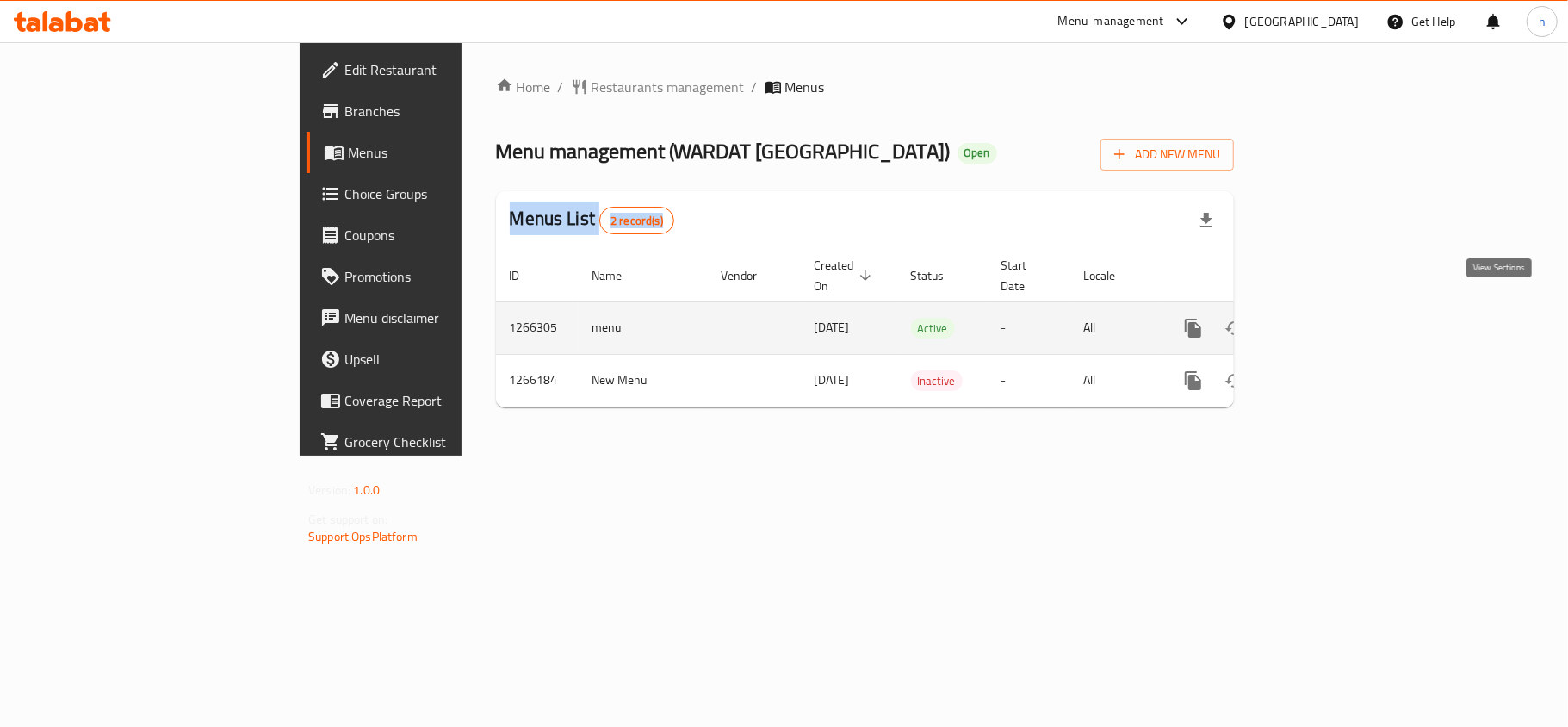
click at [1328, 318] on icon "enhanced table" at bounding box center [1317, 328] width 21 height 21
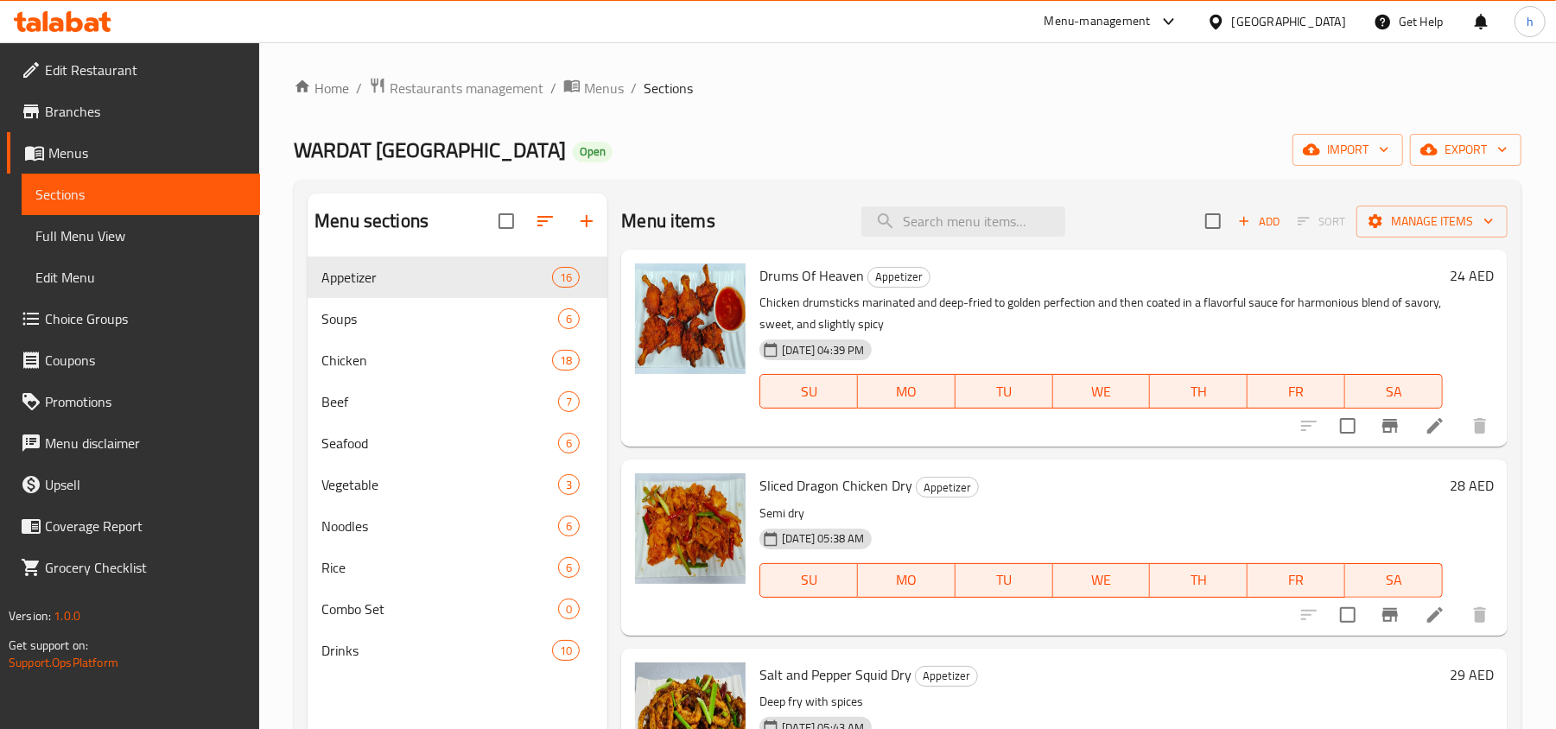
click at [63, 143] on span "Menus" at bounding box center [147, 153] width 198 height 21
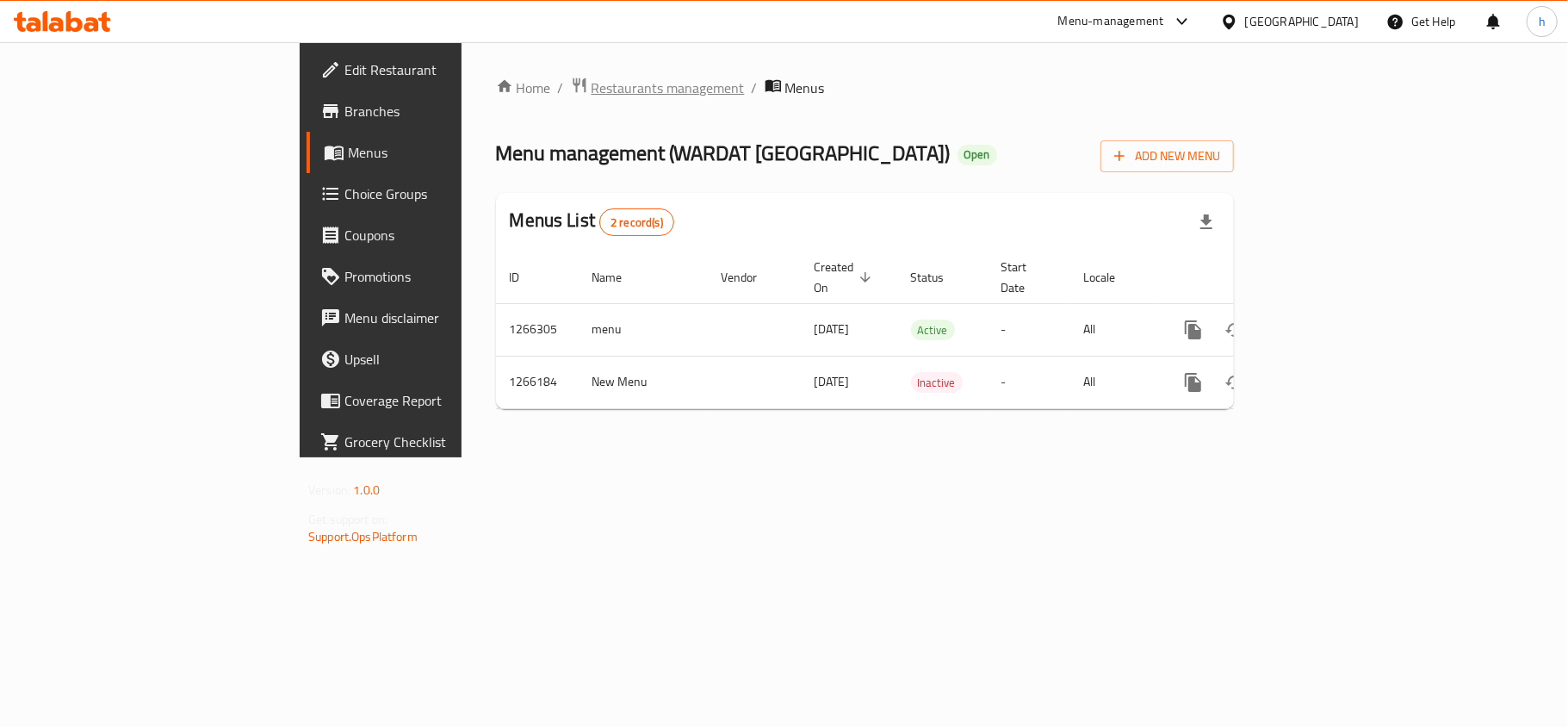
click at [592, 93] on span "Restaurants management" at bounding box center [669, 88] width 154 height 21
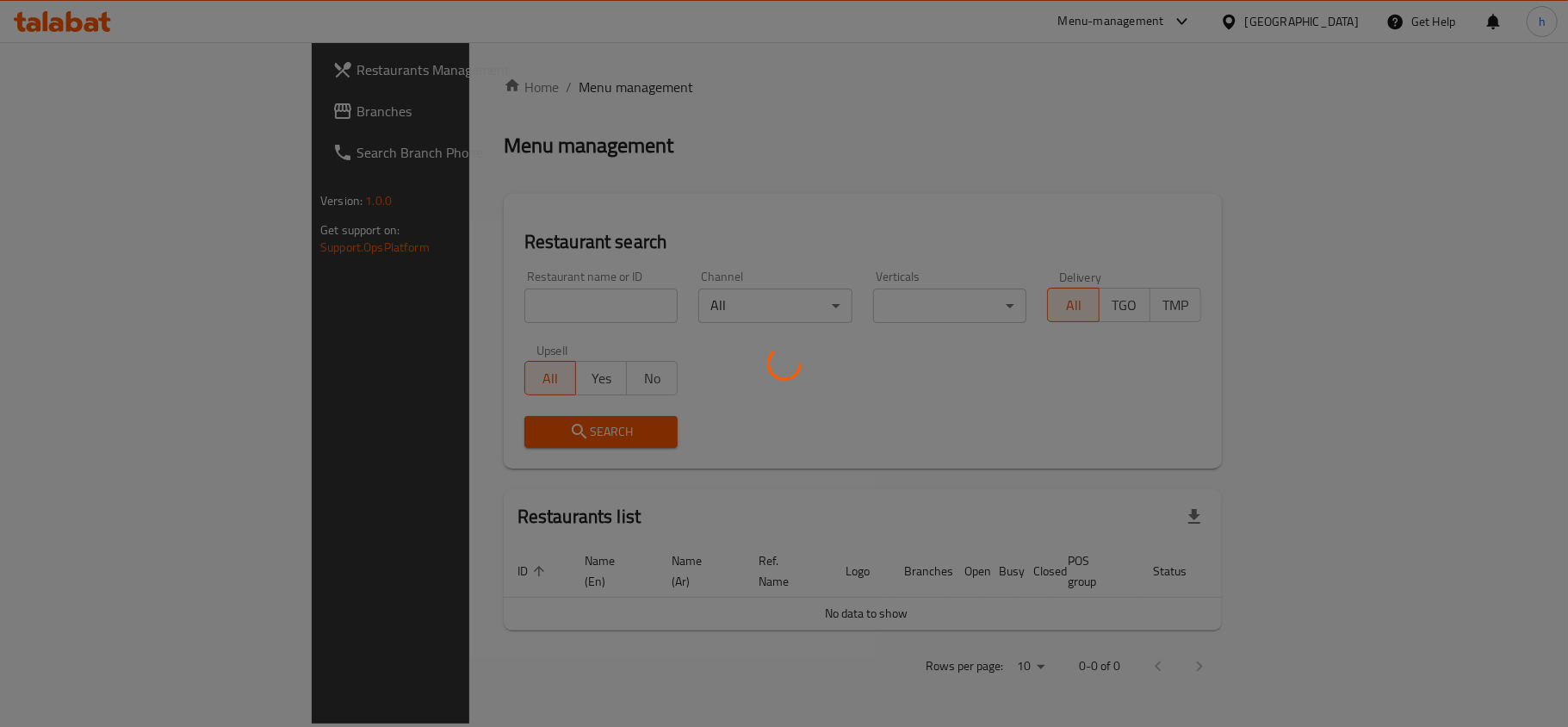
click at [393, 294] on div at bounding box center [784, 363] width 1568 height 727
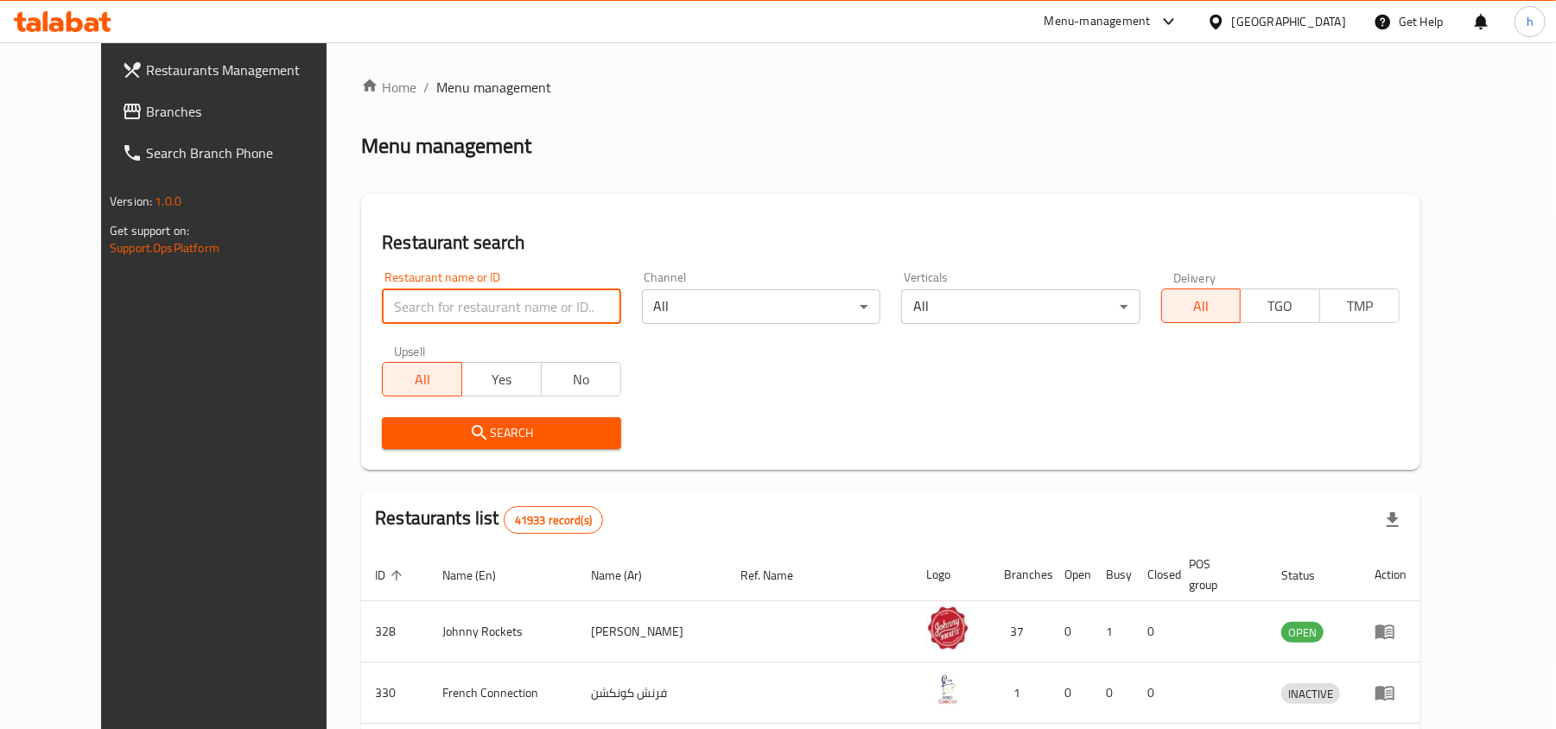
click at [385, 301] on input "search" at bounding box center [501, 306] width 238 height 35
paste input "687169"
type input "687169"
click at [423, 443] on span "Search" at bounding box center [501, 433] width 211 height 22
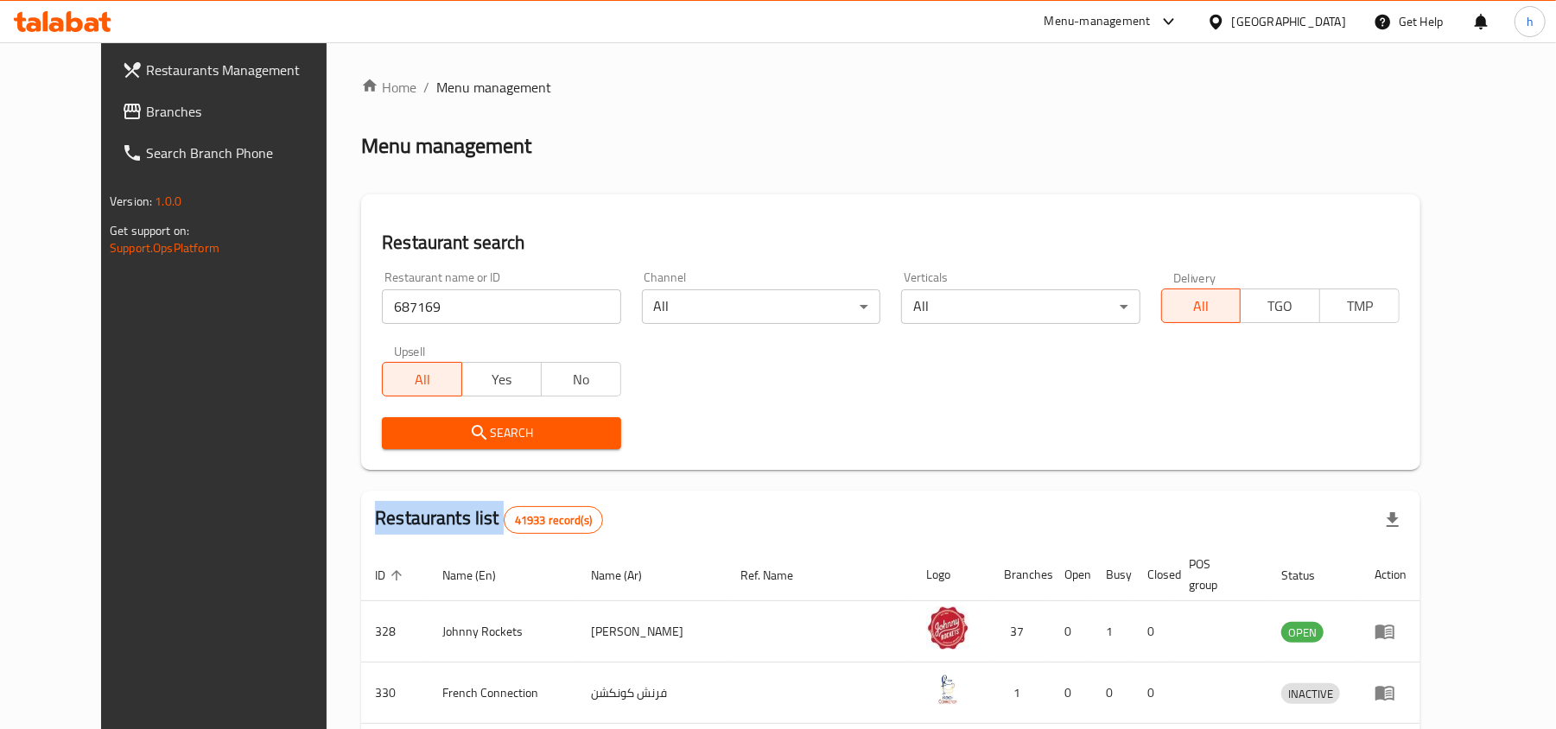
click at [423, 443] on div at bounding box center [778, 364] width 1556 height 729
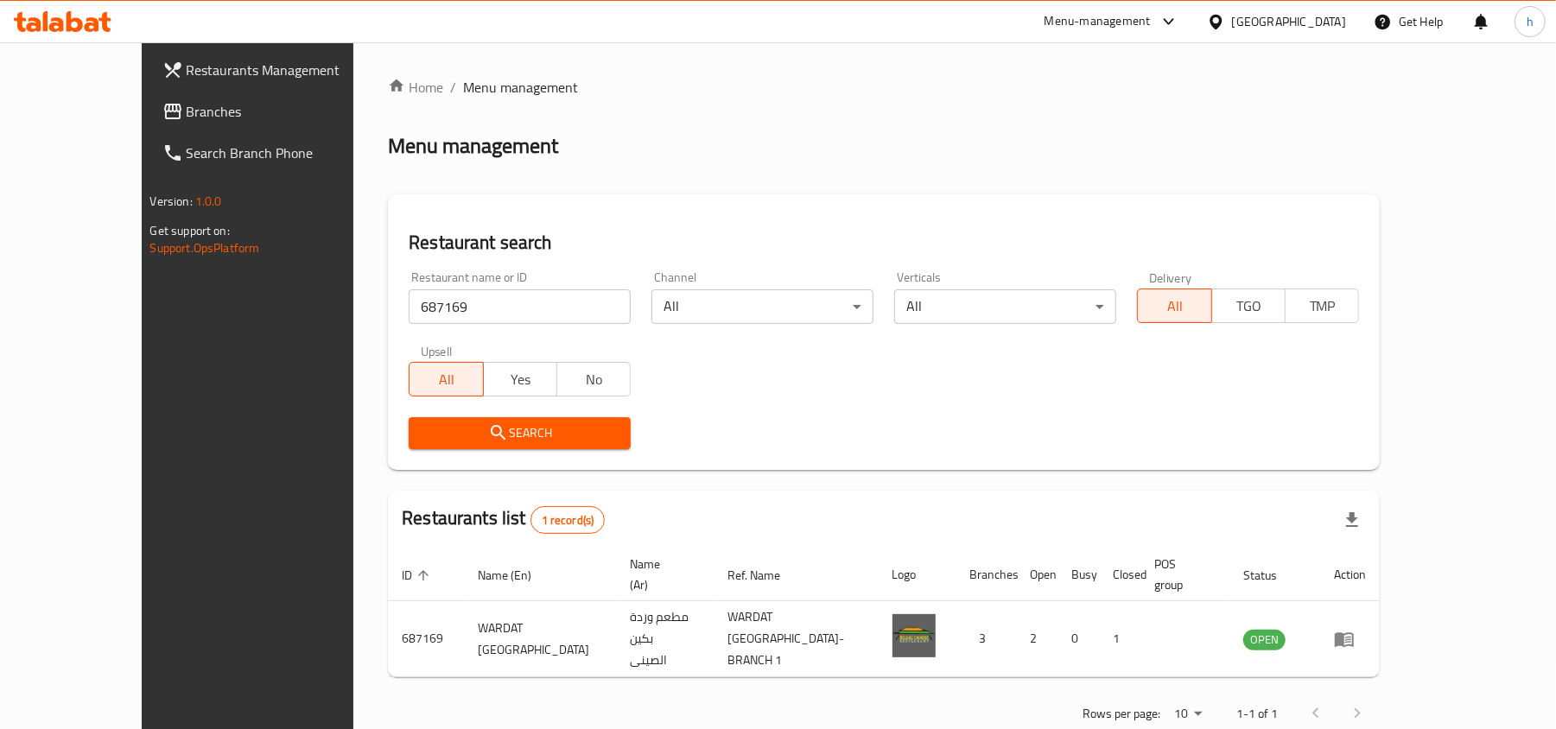
click at [1348, 187] on div "Home / Menu management Menu management Restaurant search Restaurant name or ID …" at bounding box center [884, 406] width 992 height 659
click at [187, 105] on span "Branches" at bounding box center [287, 111] width 201 height 21
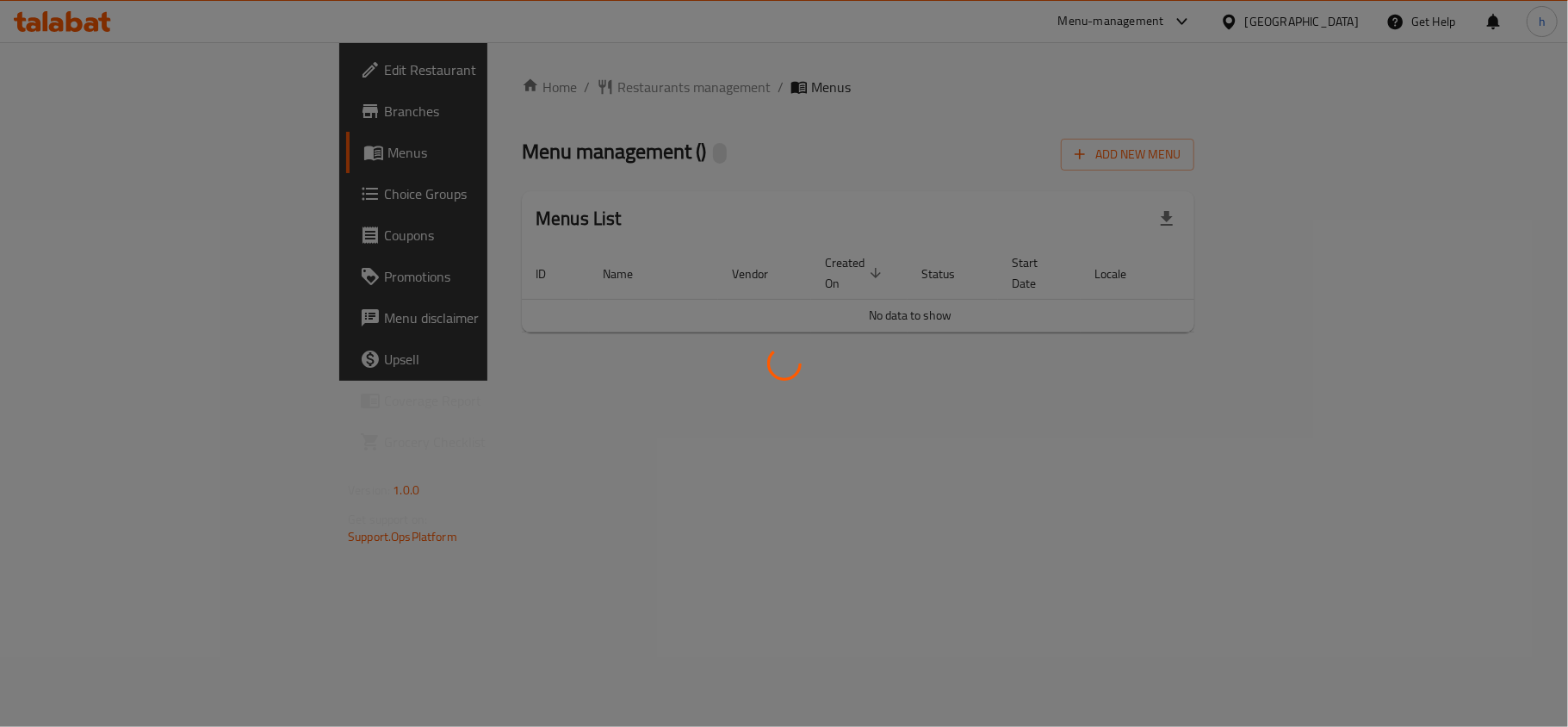
click at [1345, 16] on div at bounding box center [784, 363] width 1568 height 727
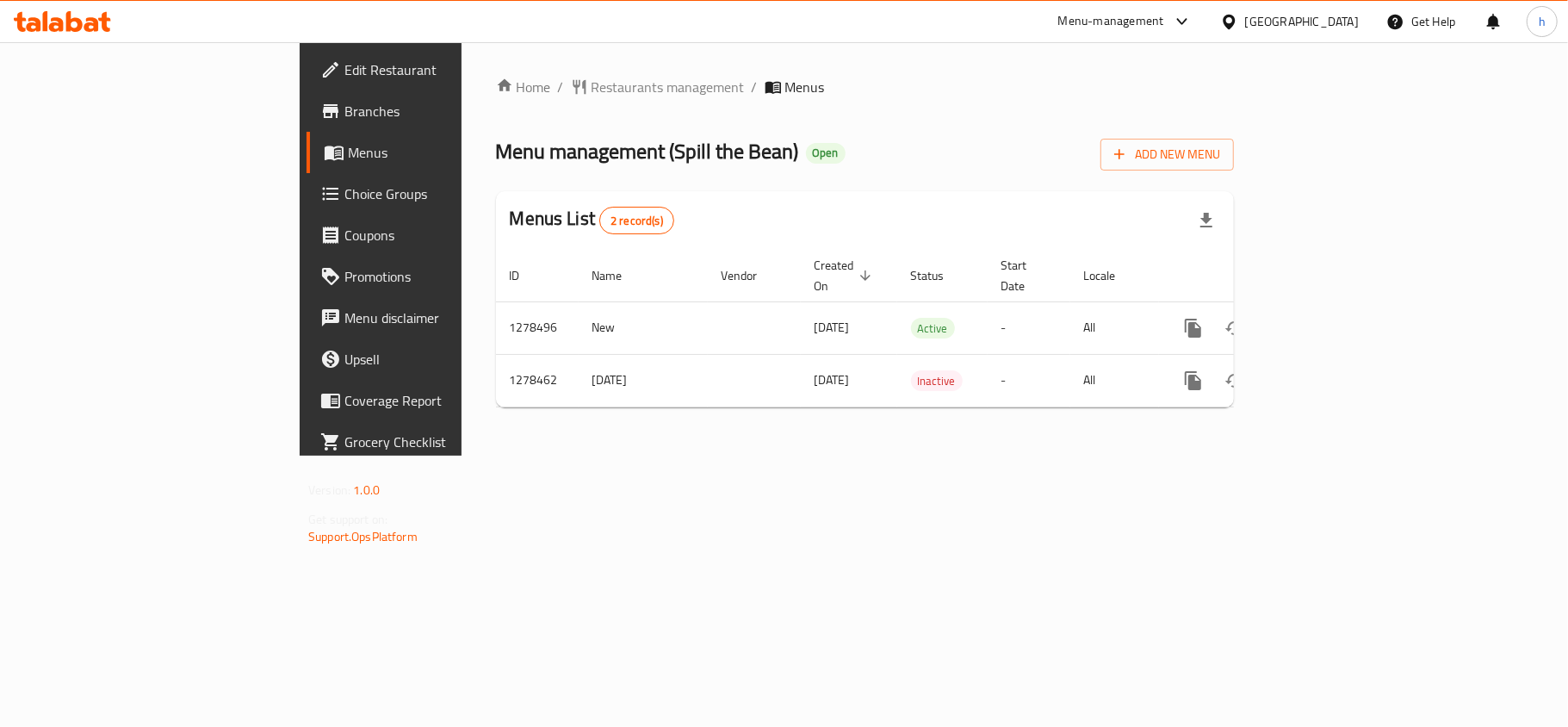
click at [1128, 21] on div "Menu-management" at bounding box center [1111, 21] width 106 height 21
click at [1300, 17] on div "[GEOGRAPHIC_DATA]" at bounding box center [1302, 21] width 114 height 19
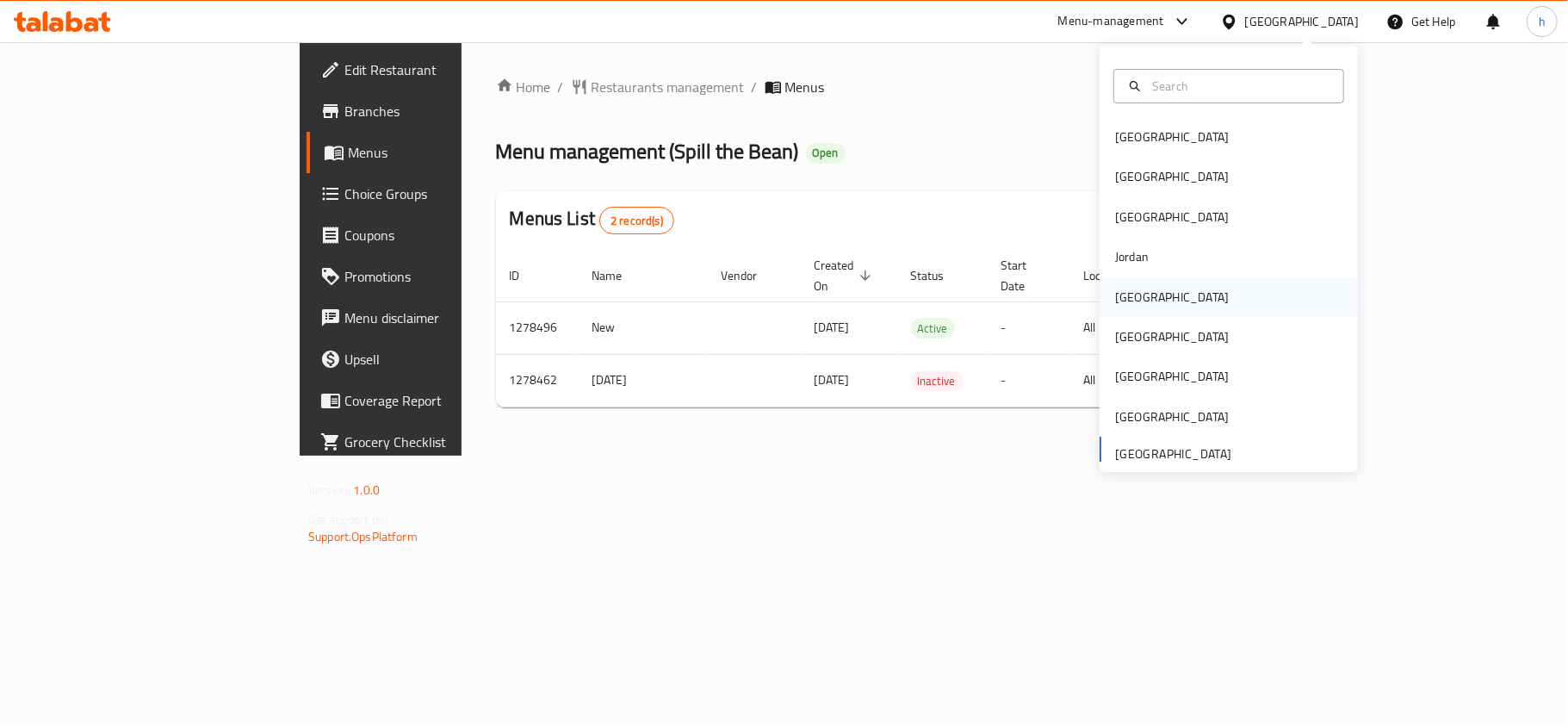
click at [1119, 294] on div "Kuwait" at bounding box center [1172, 297] width 114 height 19
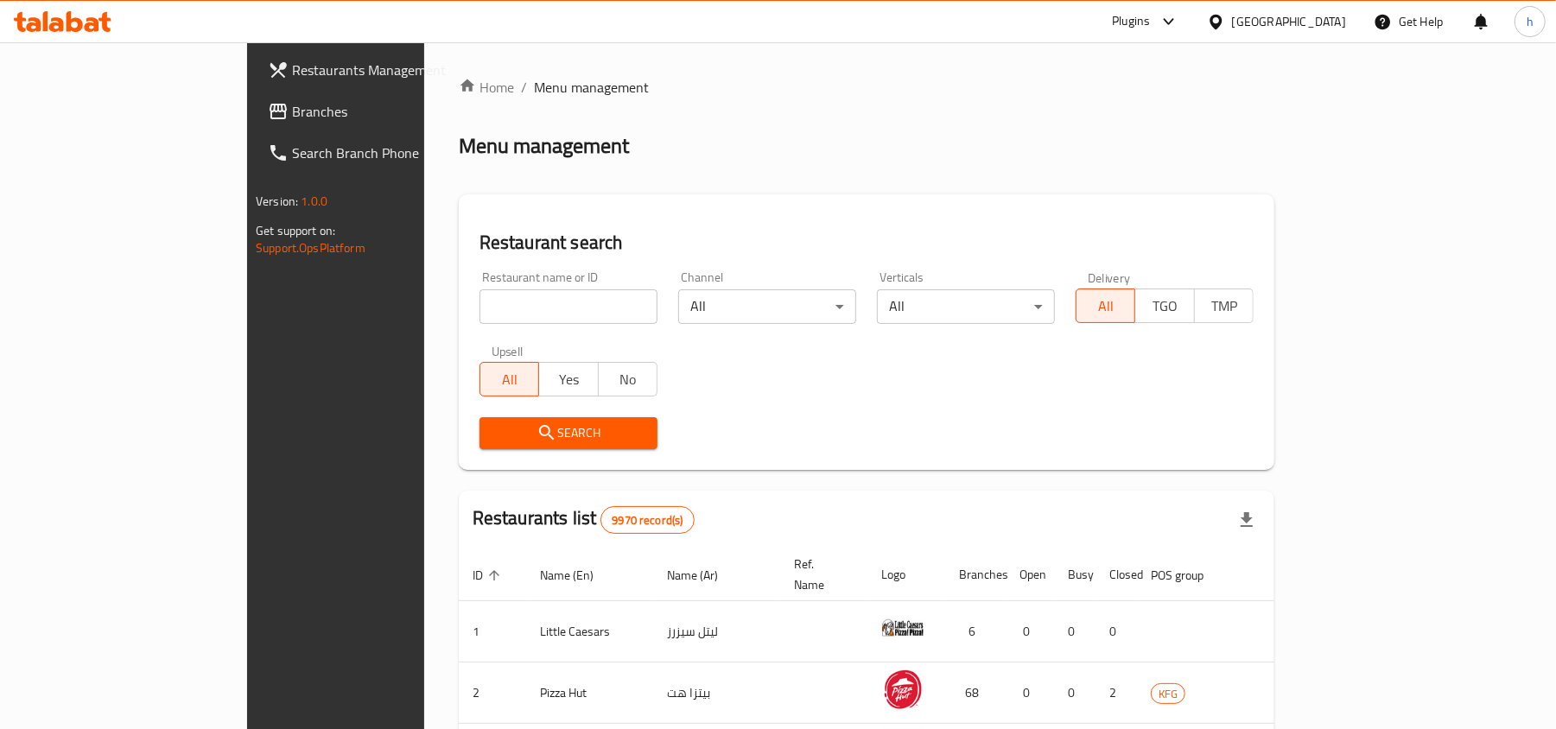
click at [1179, 18] on icon at bounding box center [1168, 21] width 21 height 21
click at [1087, 114] on div "Global Quality Control Center" at bounding box center [1087, 116] width 151 height 19
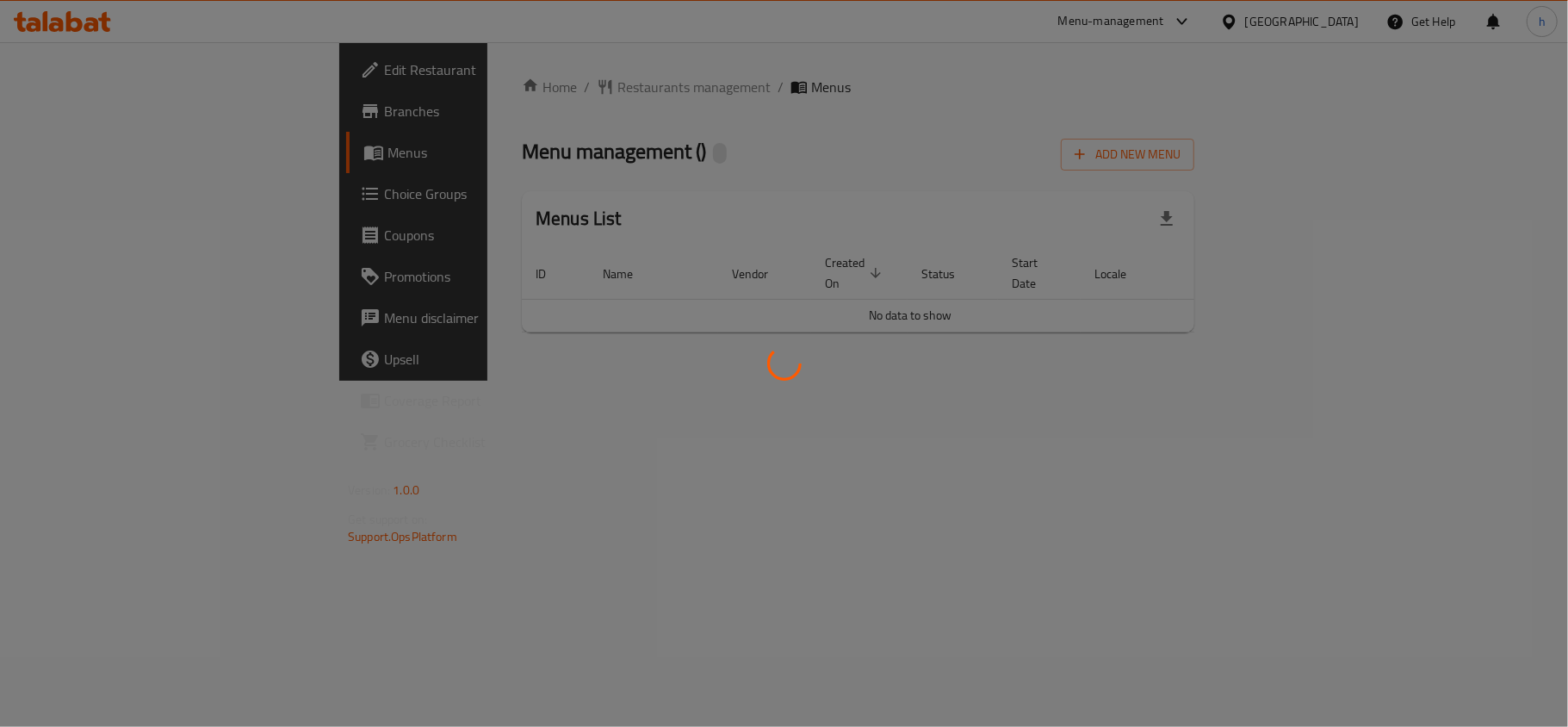
click at [508, 85] on div at bounding box center [784, 363] width 1568 height 727
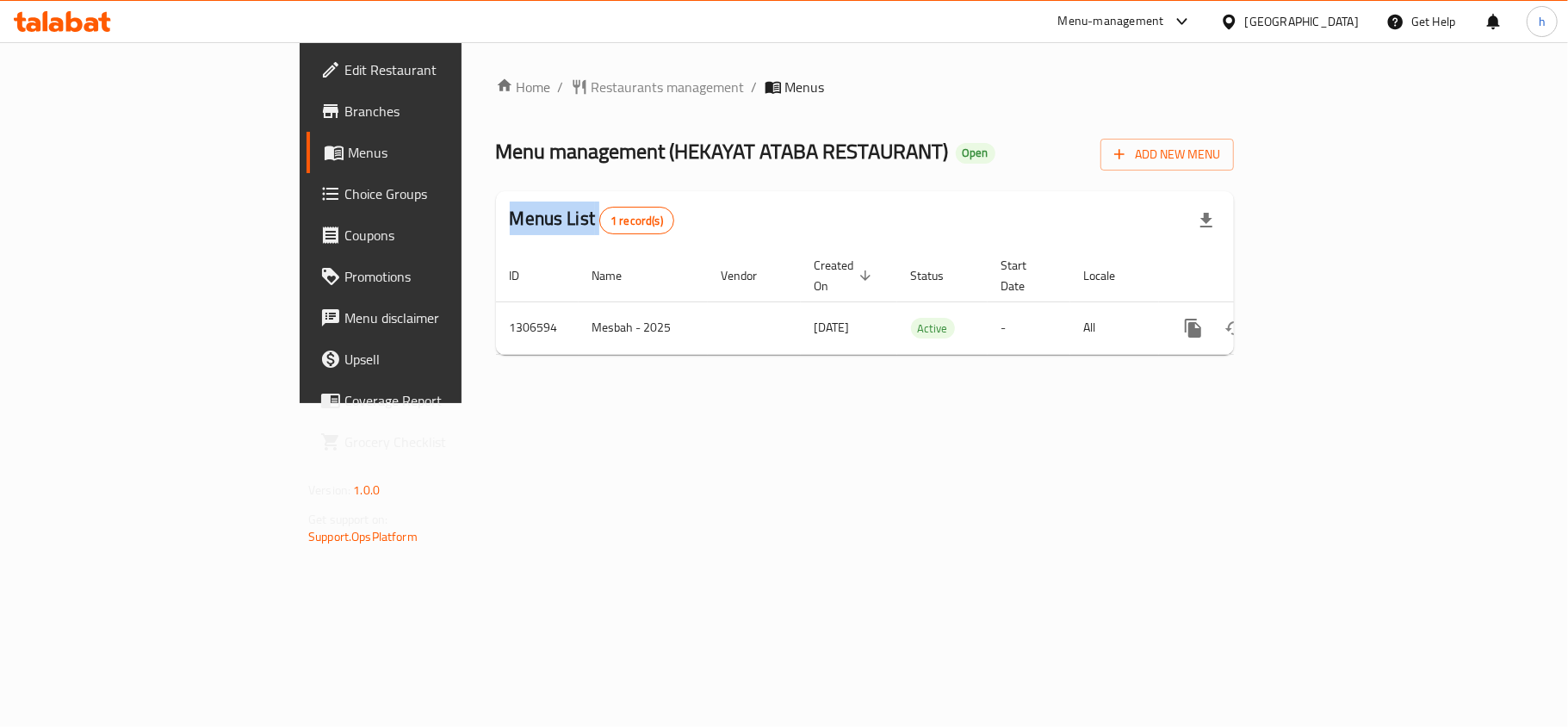
click at [508, 85] on div at bounding box center [784, 363] width 1568 height 727
click at [592, 85] on span "Restaurants management" at bounding box center [669, 87] width 154 height 21
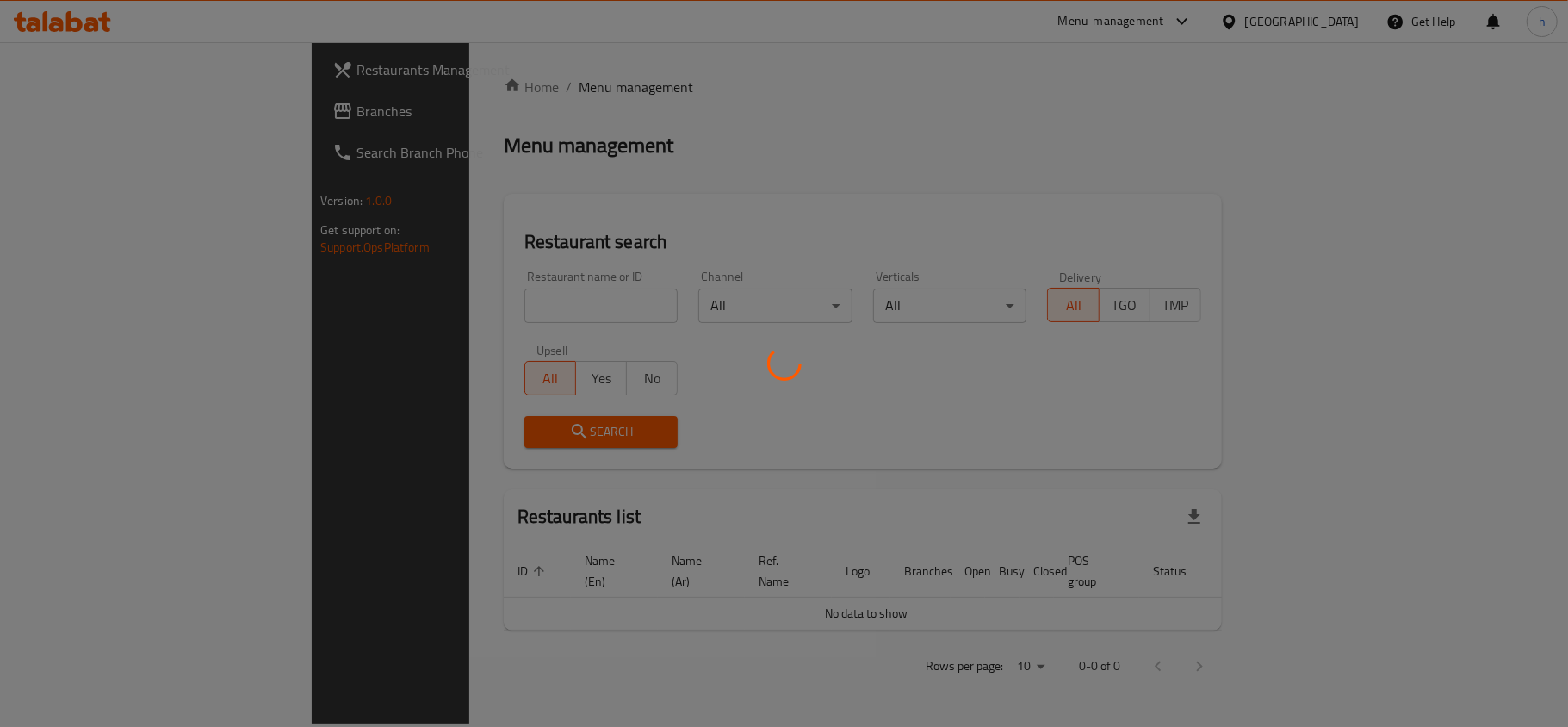
click at [421, 303] on div at bounding box center [784, 363] width 1568 height 727
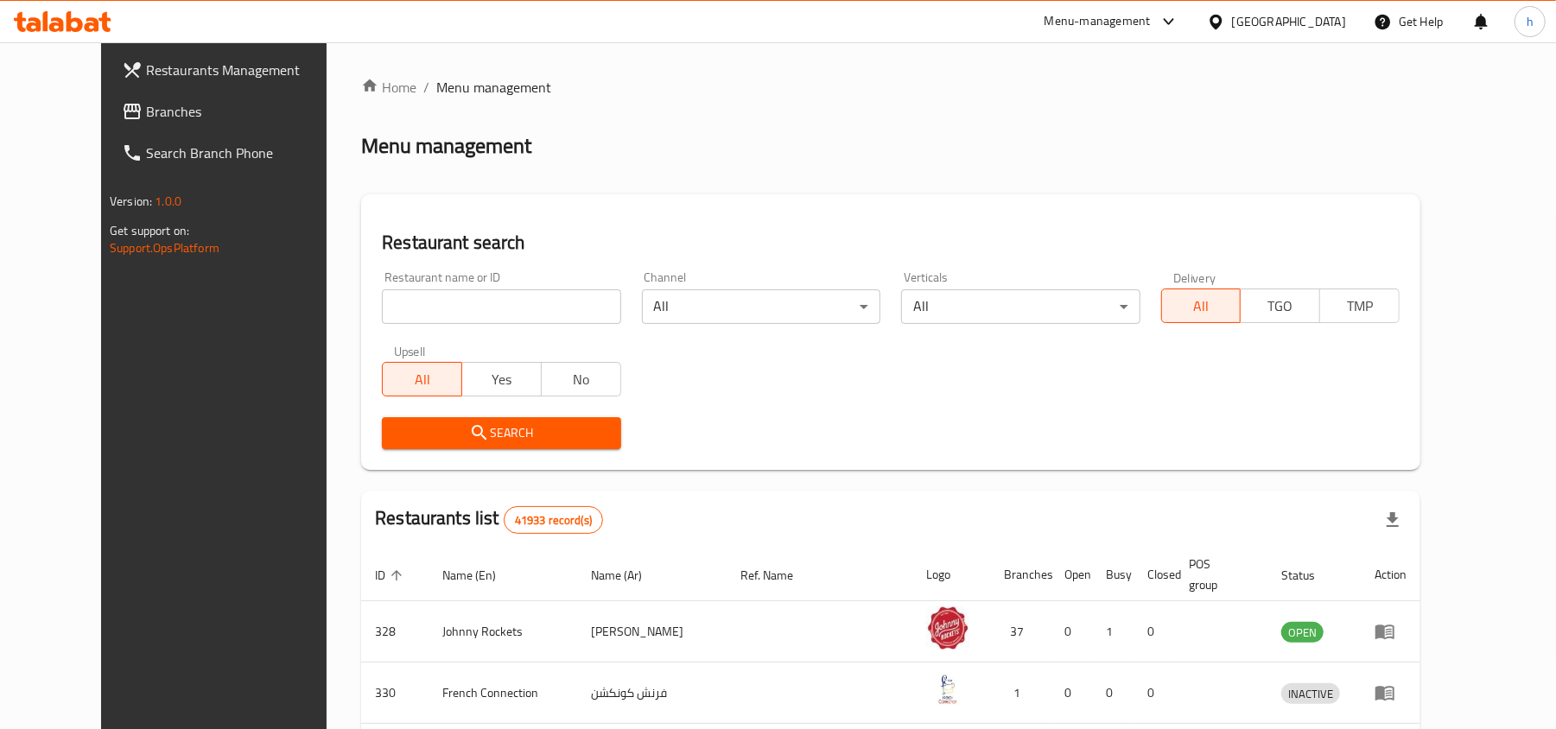
click at [423, 305] on input "search" at bounding box center [501, 306] width 238 height 35
paste input "704169"
type input "704169"
click at [408, 429] on span "Search" at bounding box center [501, 433] width 211 height 22
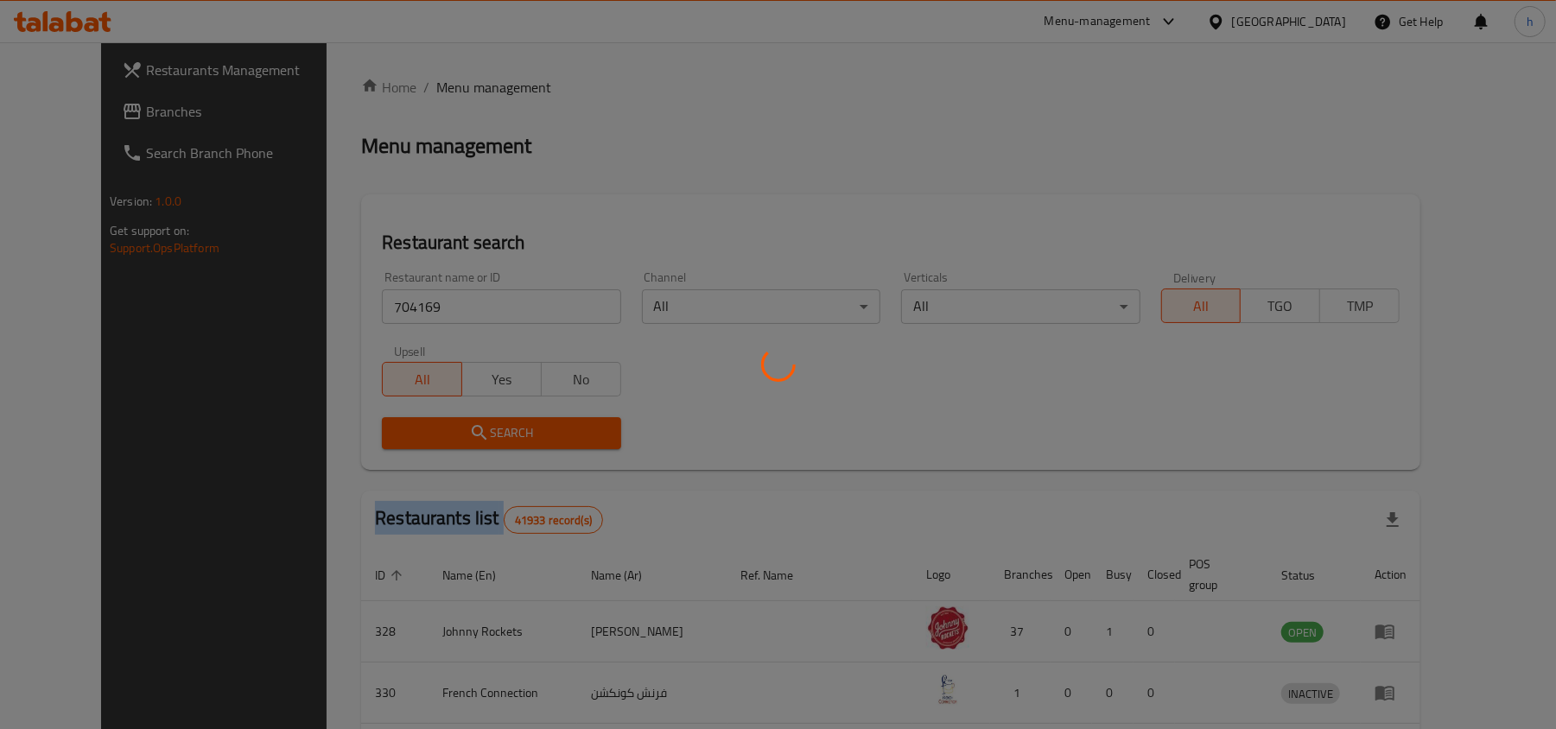
click at [408, 429] on div at bounding box center [778, 364] width 1556 height 729
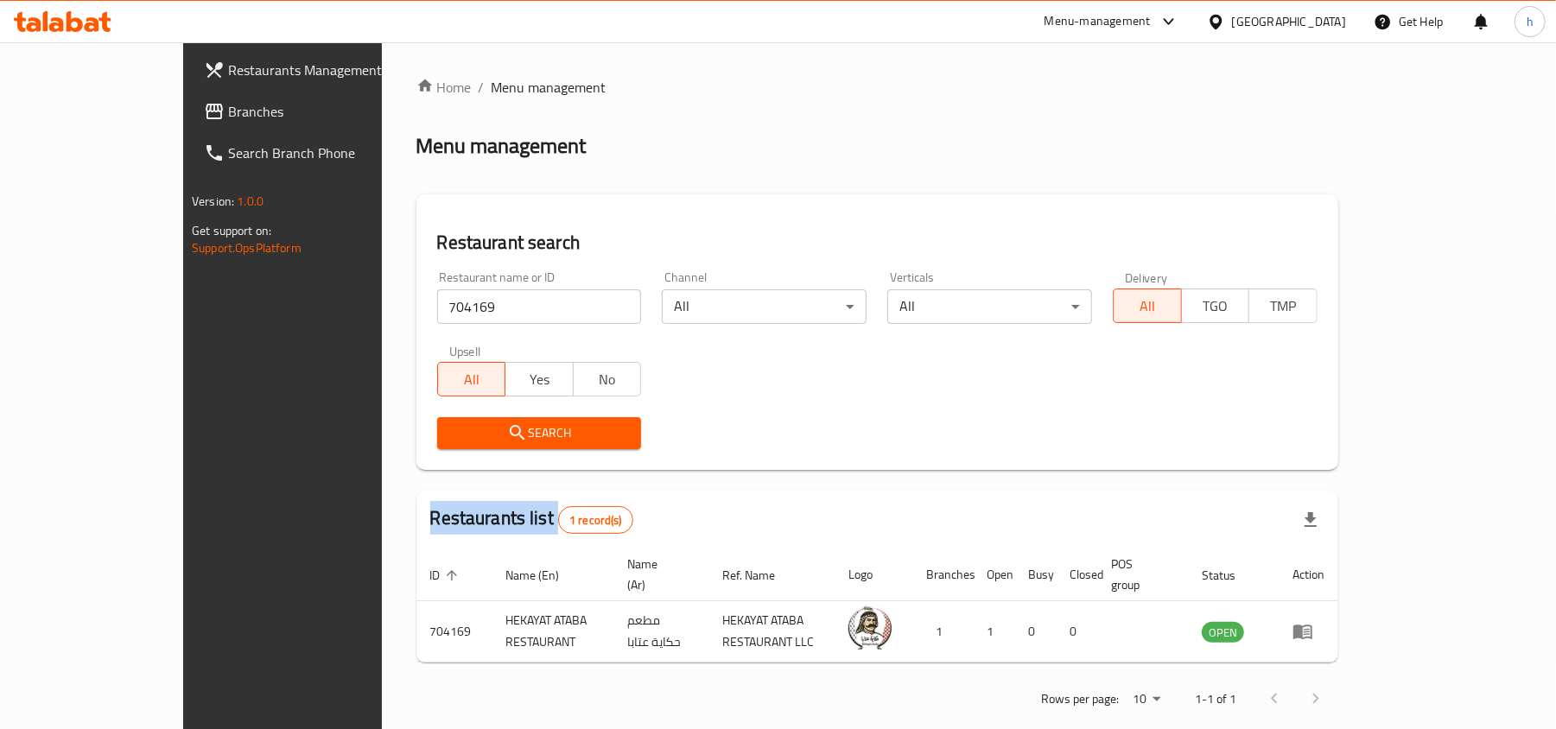
scroll to position [9, 0]
